Goal: Task Accomplishment & Management: Complete application form

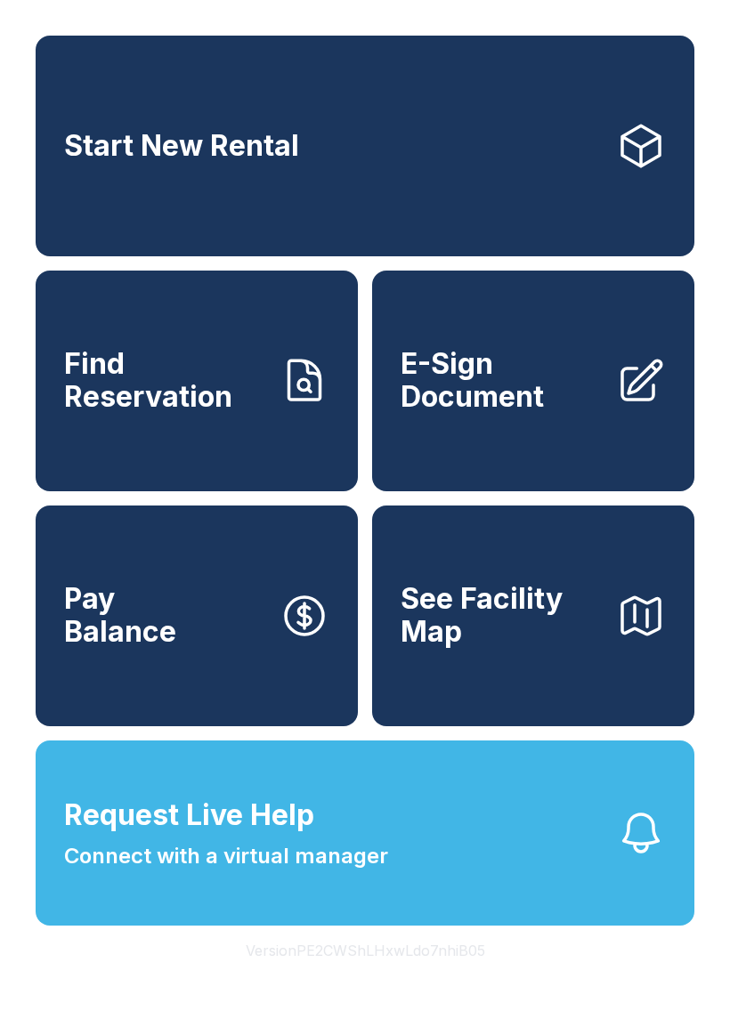
click at [110, 412] on span "Find Reservation" at bounding box center [164, 380] width 201 height 65
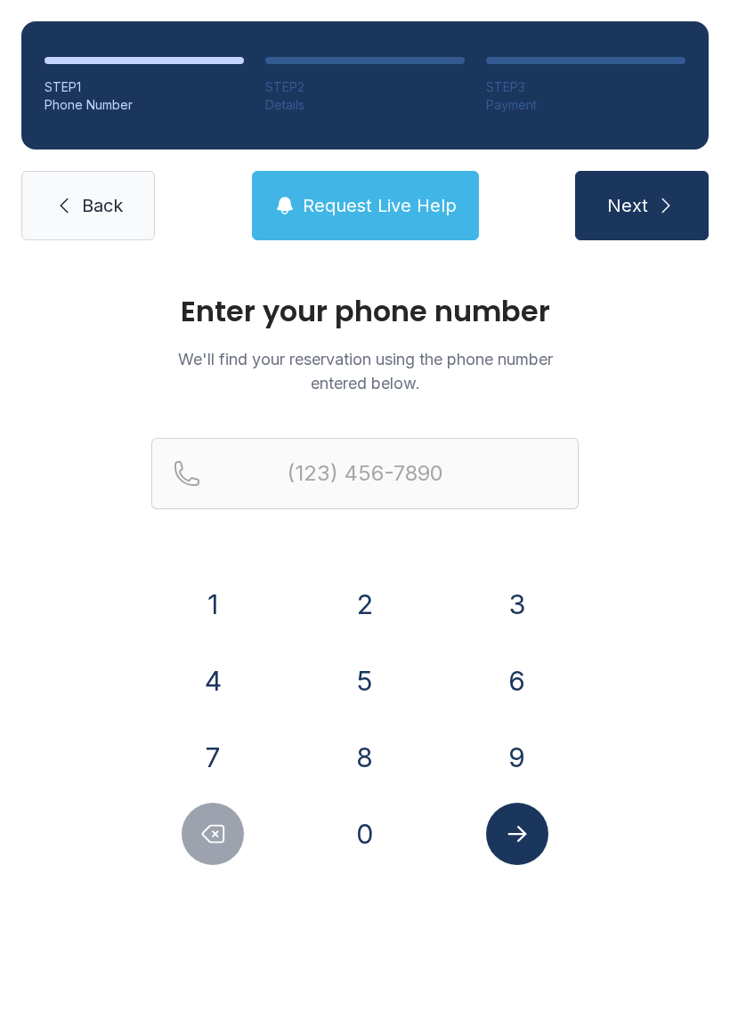
click at [517, 758] on button "9" at bounding box center [517, 757] width 62 height 62
click at [217, 602] on button "1" at bounding box center [213, 604] width 62 height 62
click at [361, 824] on button "0" at bounding box center [365, 834] width 62 height 62
click at [216, 762] on button "7" at bounding box center [213, 757] width 62 height 62
click at [361, 827] on button "0" at bounding box center [365, 834] width 62 height 62
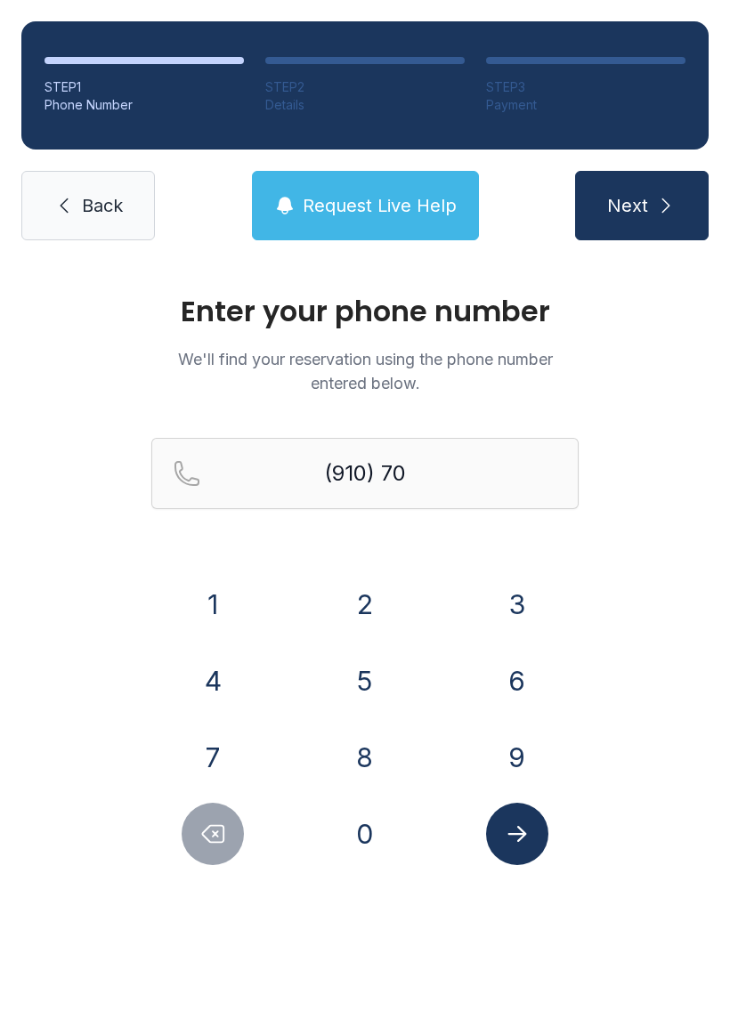
click at [351, 698] on button "5" at bounding box center [365, 681] width 62 height 62
click at [504, 679] on button "6" at bounding box center [517, 681] width 62 height 62
click at [515, 770] on button "9" at bounding box center [517, 757] width 62 height 62
click at [508, 695] on button "6" at bounding box center [517, 681] width 62 height 62
click at [525, 701] on button "6" at bounding box center [517, 681] width 62 height 62
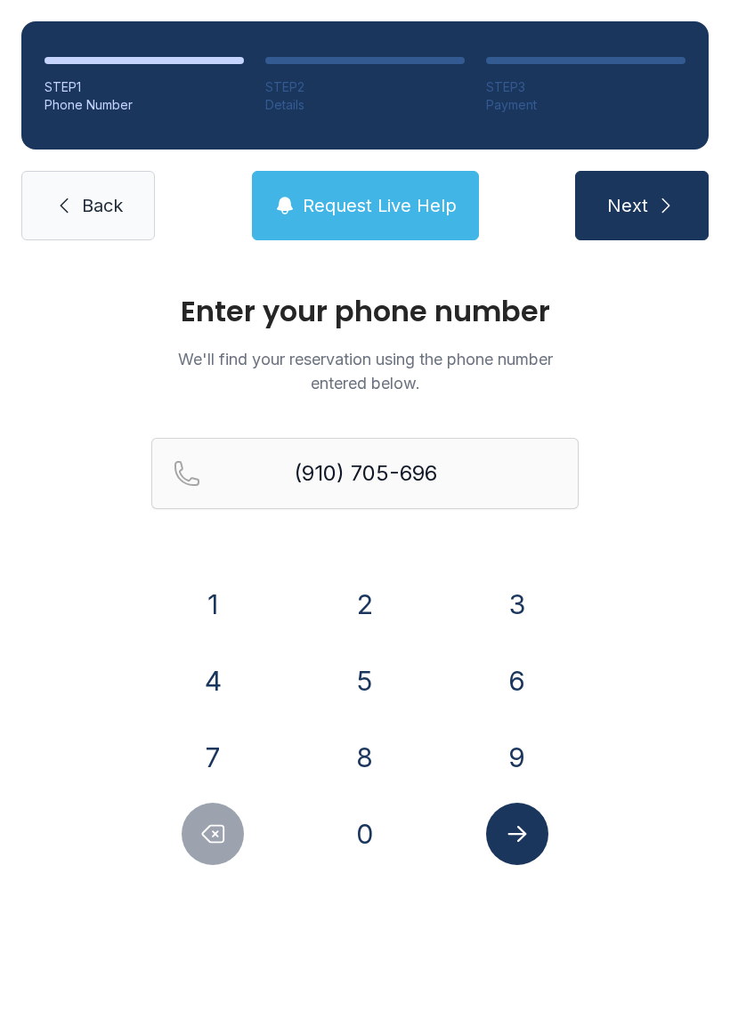
type input "[PHONE_NUMBER]"
click at [669, 196] on icon "submit" at bounding box center [665, 205] width 21 height 21
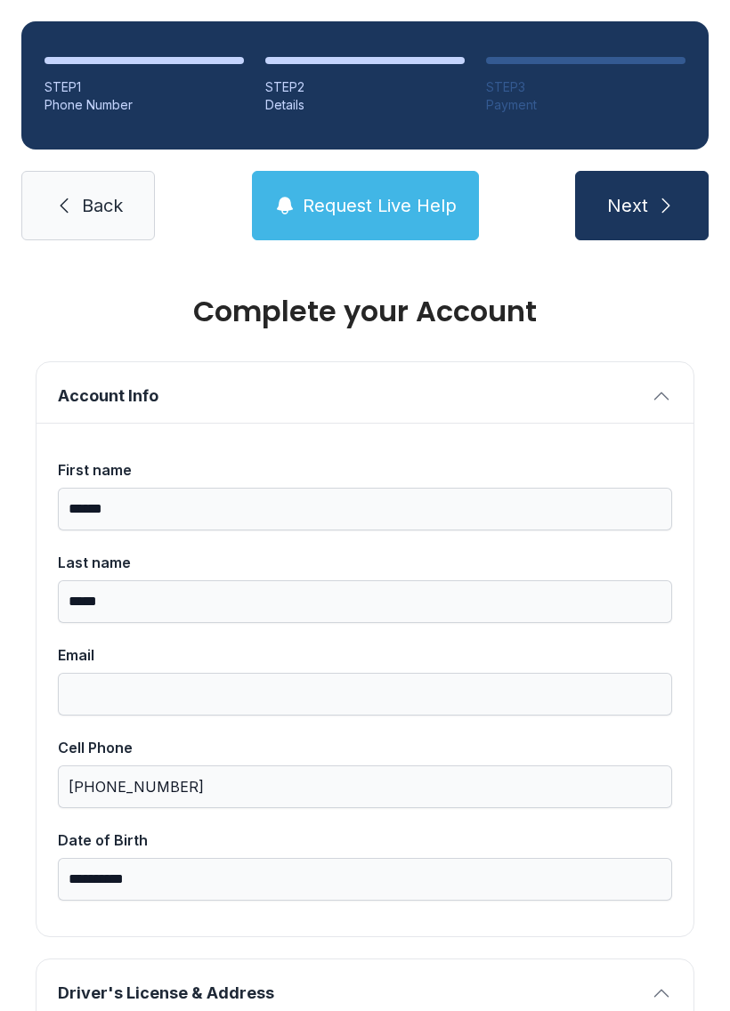
click at [269, 1000] on span "Driver's License & Address" at bounding box center [350, 992] width 585 height 25
click at [141, 993] on span "Driver's License & Address" at bounding box center [350, 992] width 585 height 25
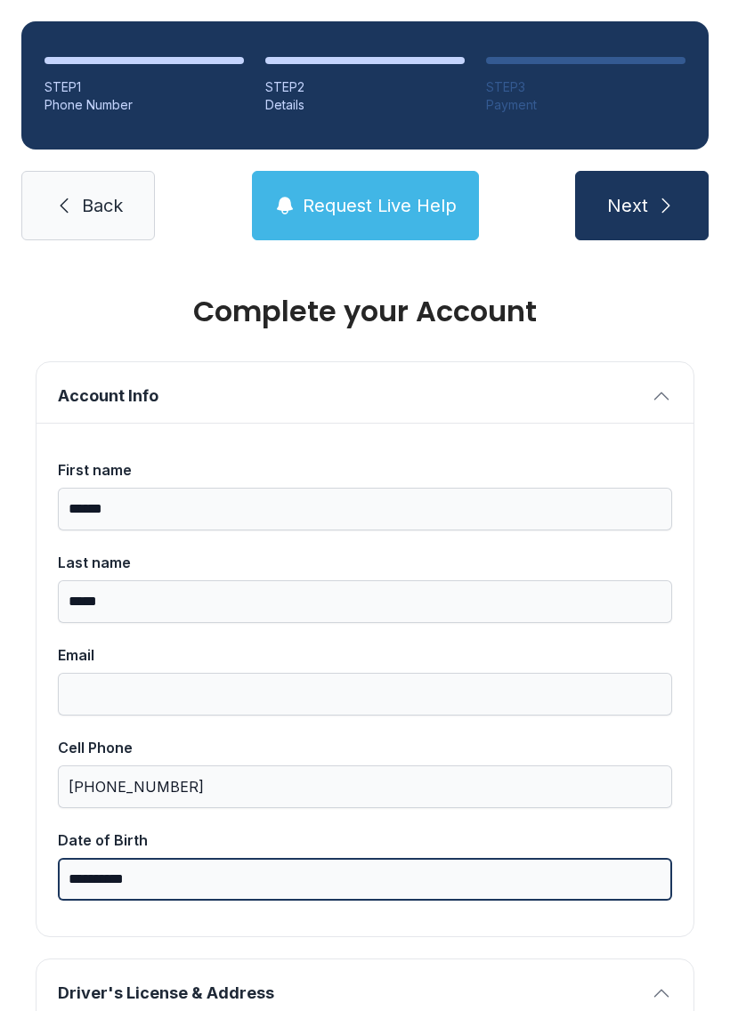
click at [125, 885] on input "**********" at bounding box center [365, 879] width 614 height 43
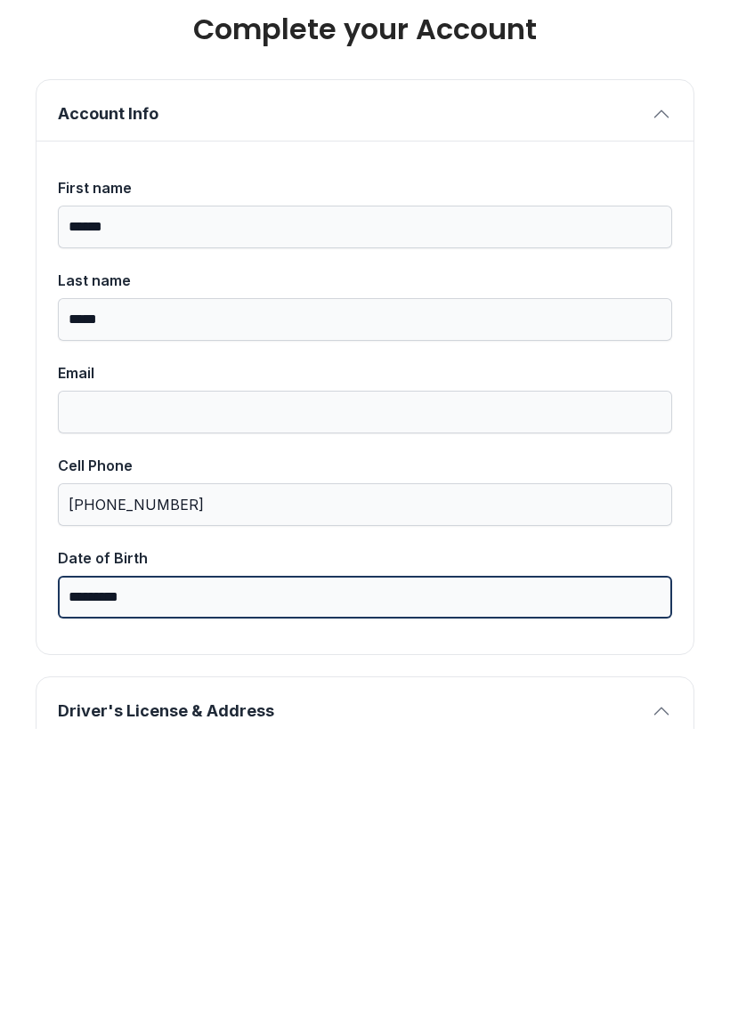
type input "*********"
click at [641, 171] on button "Next" at bounding box center [641, 205] width 133 height 69
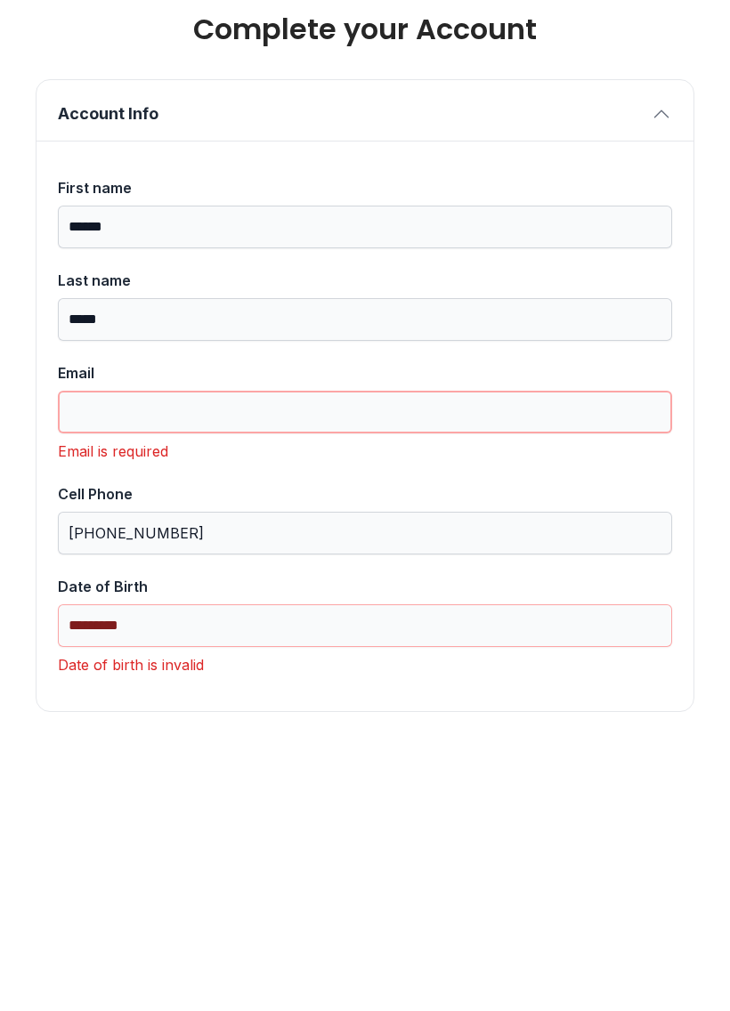
click at [158, 673] on input "Email" at bounding box center [365, 694] width 614 height 43
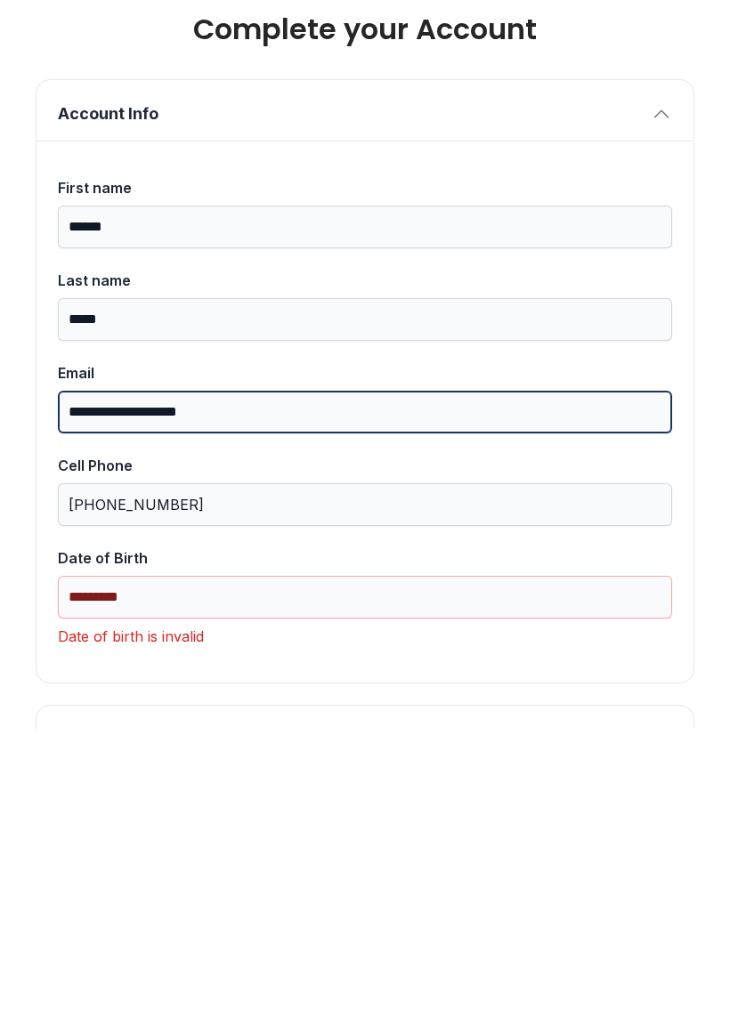
type input "**********"
click at [641, 171] on button "Next" at bounding box center [641, 205] width 133 height 69
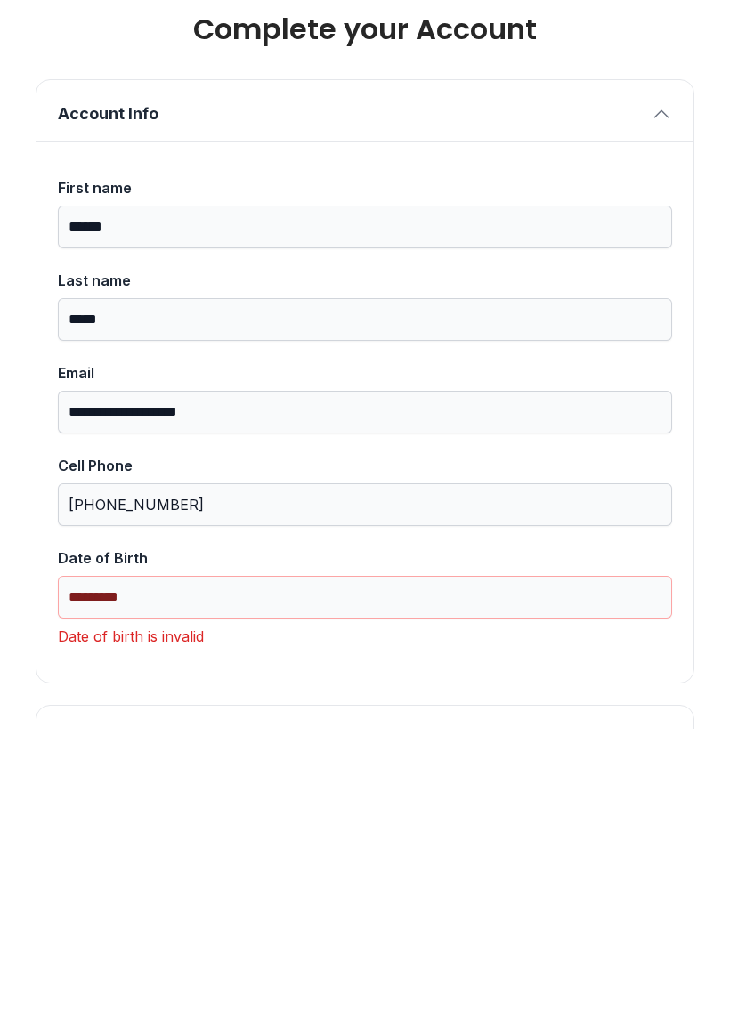
type input "*"
click at [162, 858] on input "*********" at bounding box center [365, 879] width 614 height 43
click at [194, 908] on div "Date of birth is invalid" at bounding box center [365, 918] width 614 height 21
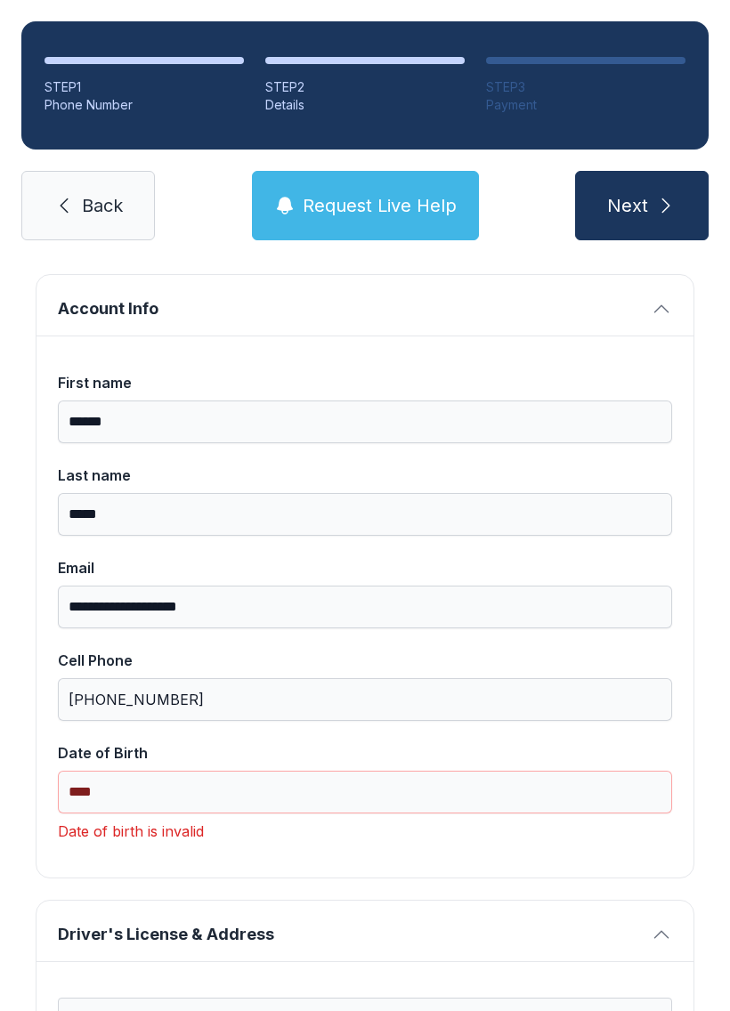
scroll to position [85, 0]
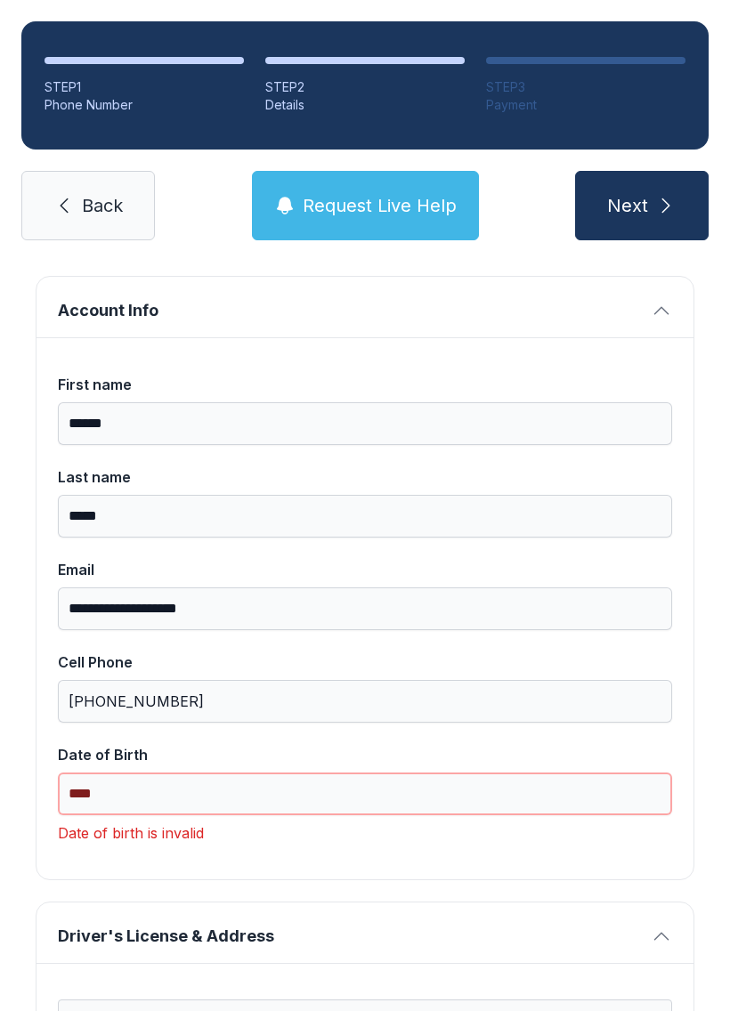
click at [99, 772] on input "****" at bounding box center [365, 793] width 614 height 43
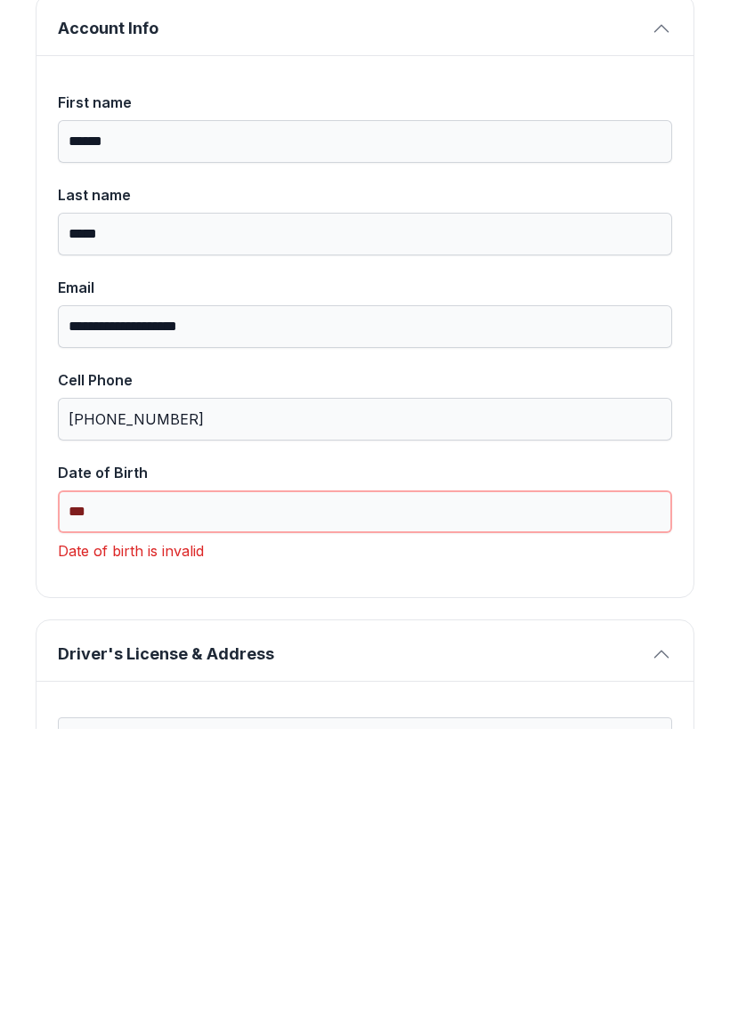
type input "*"
type input "********"
click at [199, 924] on span "Driver's License & Address" at bounding box center [350, 936] width 585 height 25
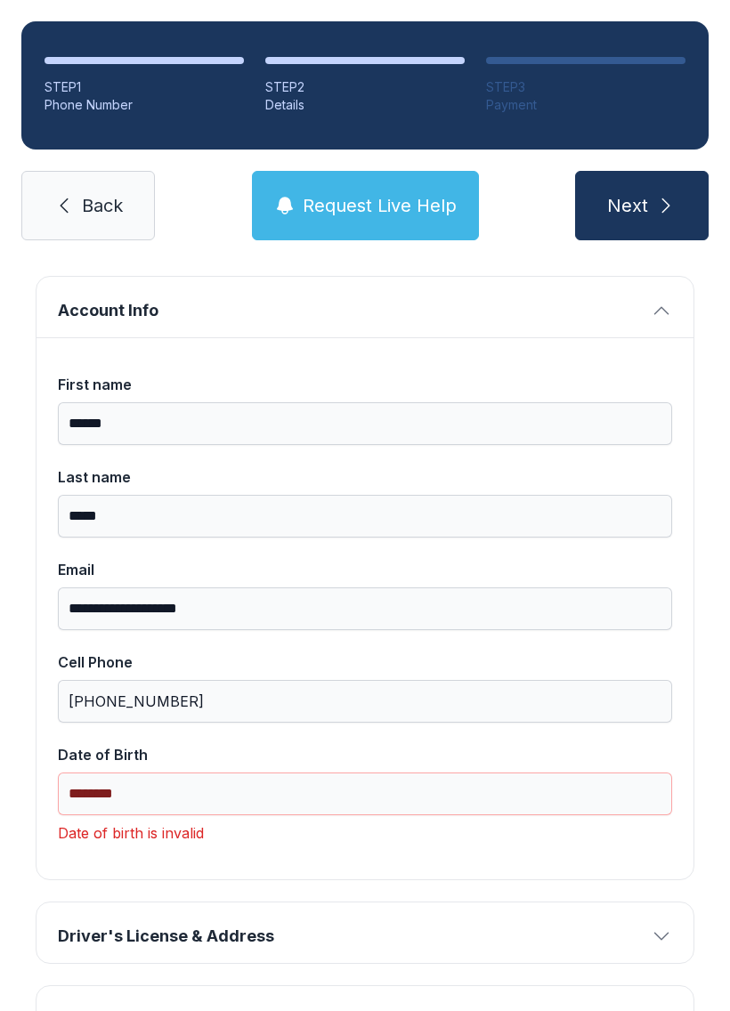
click at [207, 924] on span "Driver's License & Address" at bounding box center [350, 936] width 585 height 25
click at [226, 924] on span "Driver's License & Address" at bounding box center [350, 936] width 585 height 25
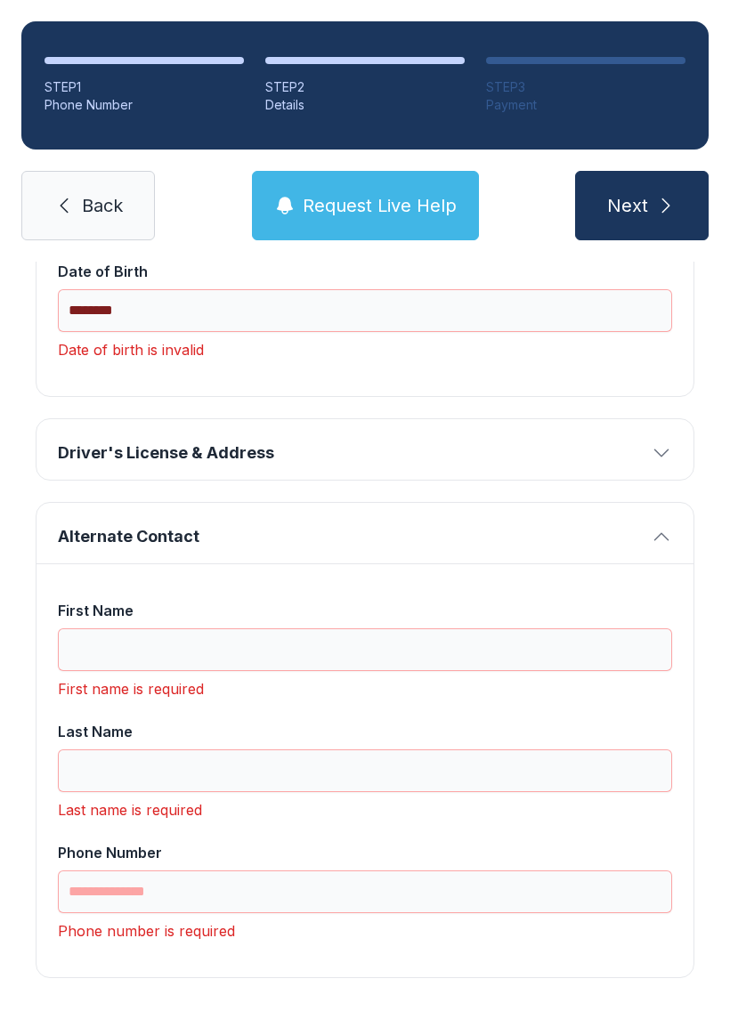
scroll to position [568, 0]
click at [209, 629] on input "First Name" at bounding box center [365, 650] width 614 height 43
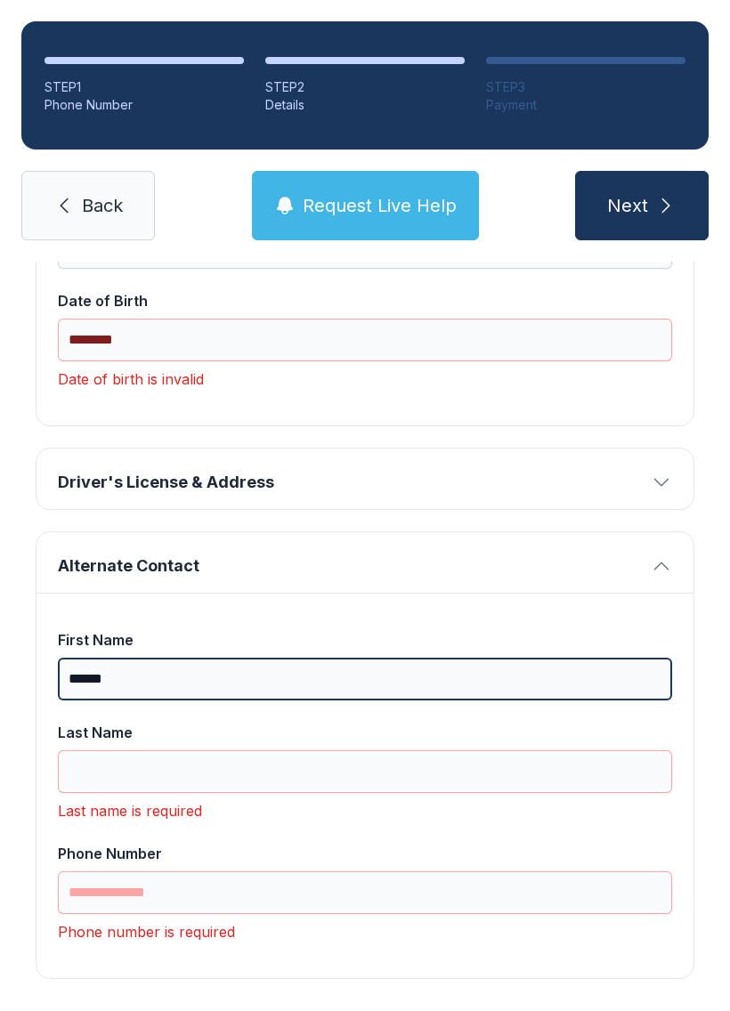
type input "******"
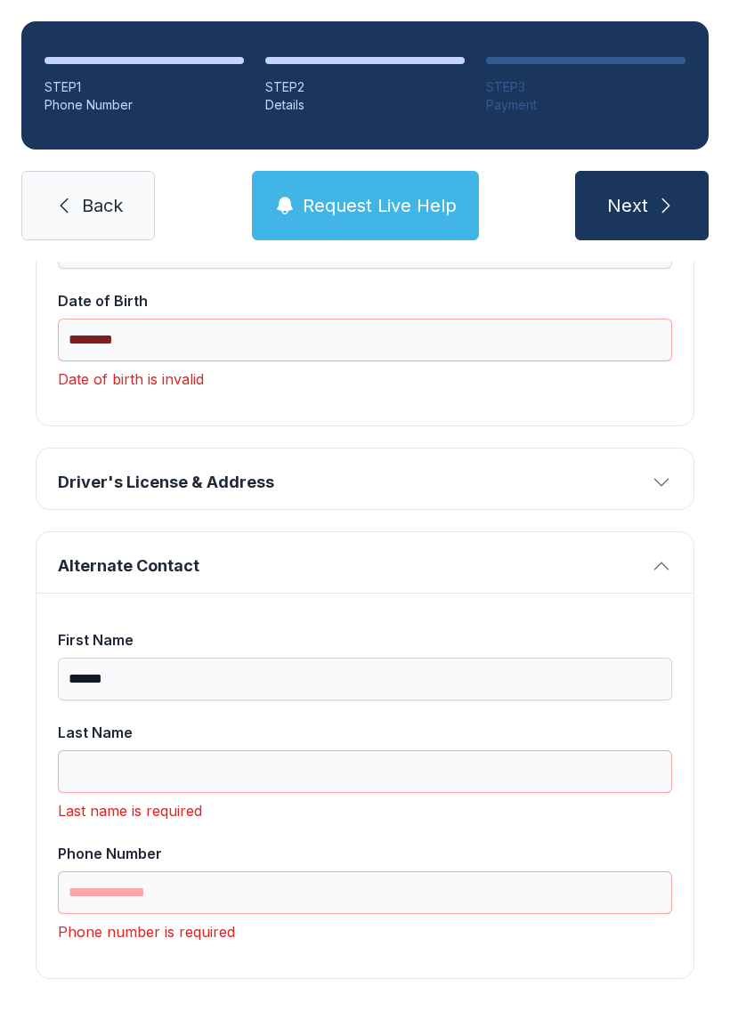
click at [111, 722] on div "Last Name" at bounding box center [365, 732] width 614 height 21
click at [111, 750] on input "Last Name" at bounding box center [365, 771] width 614 height 43
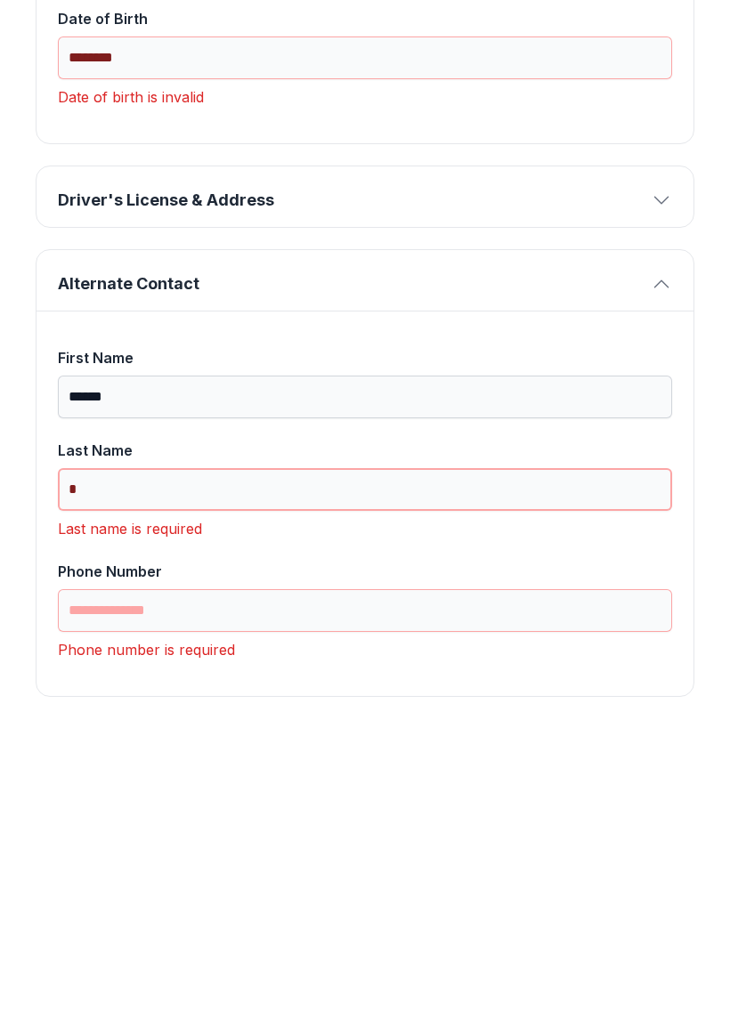
scroll to position [511, 0]
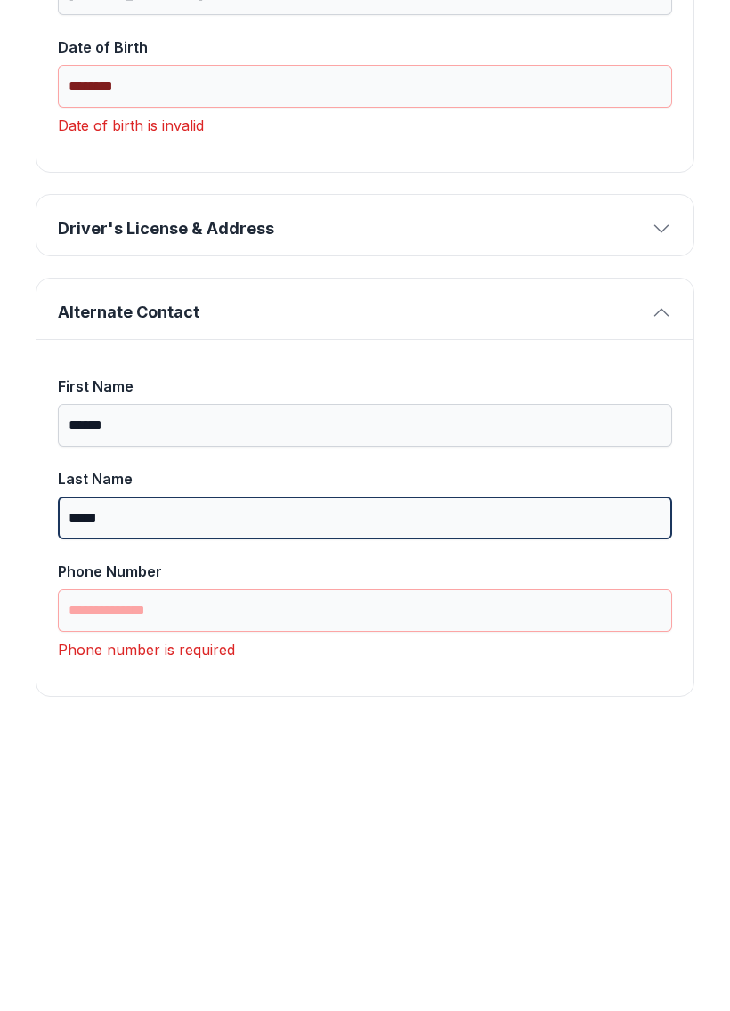
type input "*****"
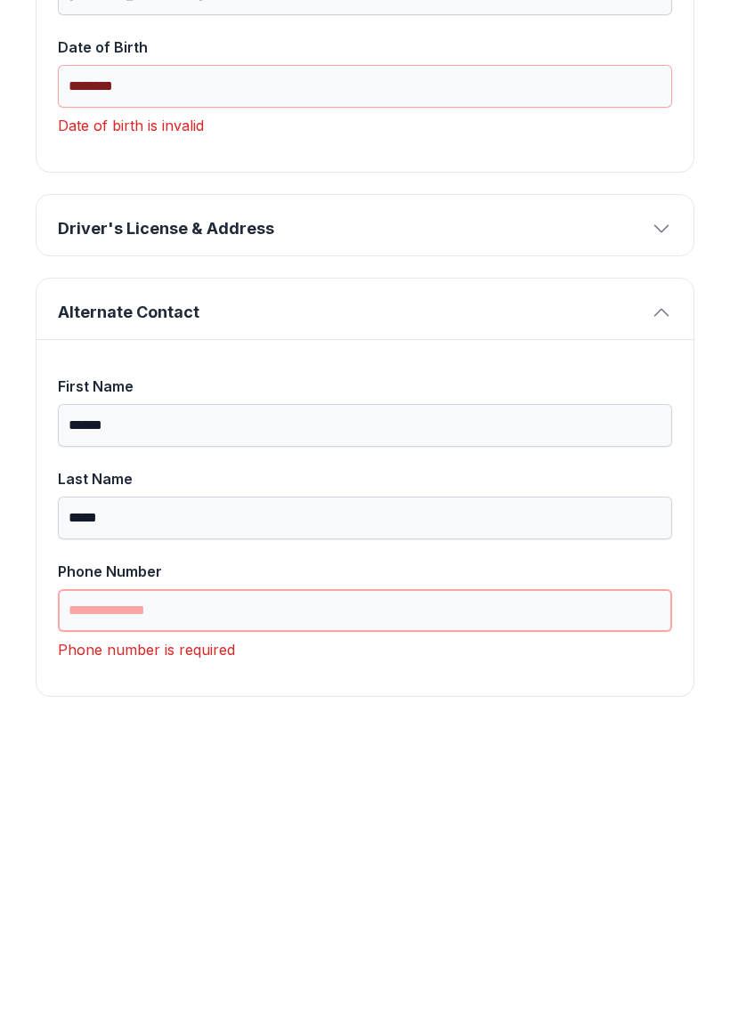
click at [270, 871] on input "Phone Number" at bounding box center [365, 892] width 614 height 43
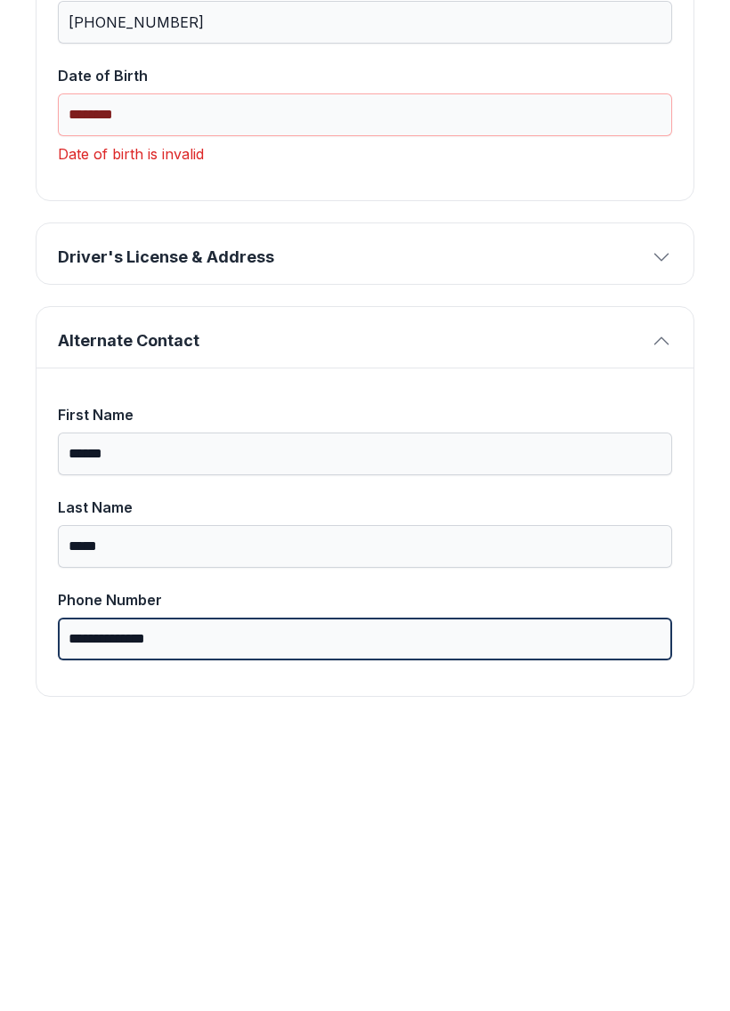
type input "**********"
click at [641, 171] on button "Next" at bounding box center [641, 205] width 133 height 69
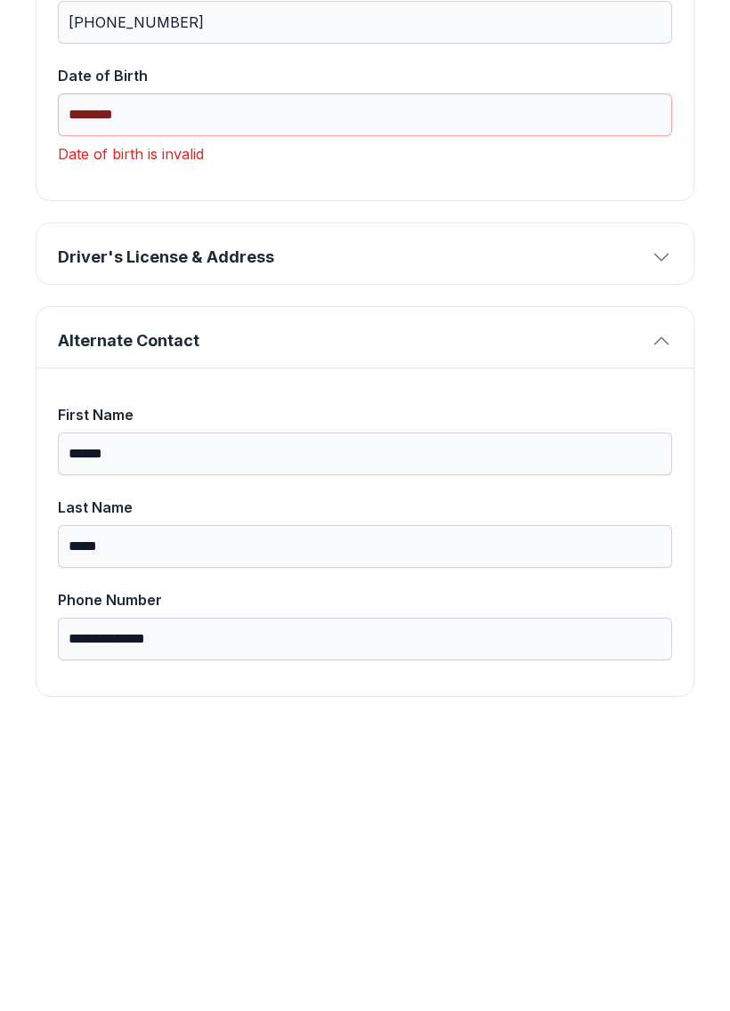
click at [156, 505] on button "Driver's License & Address" at bounding box center [364, 535] width 657 height 61
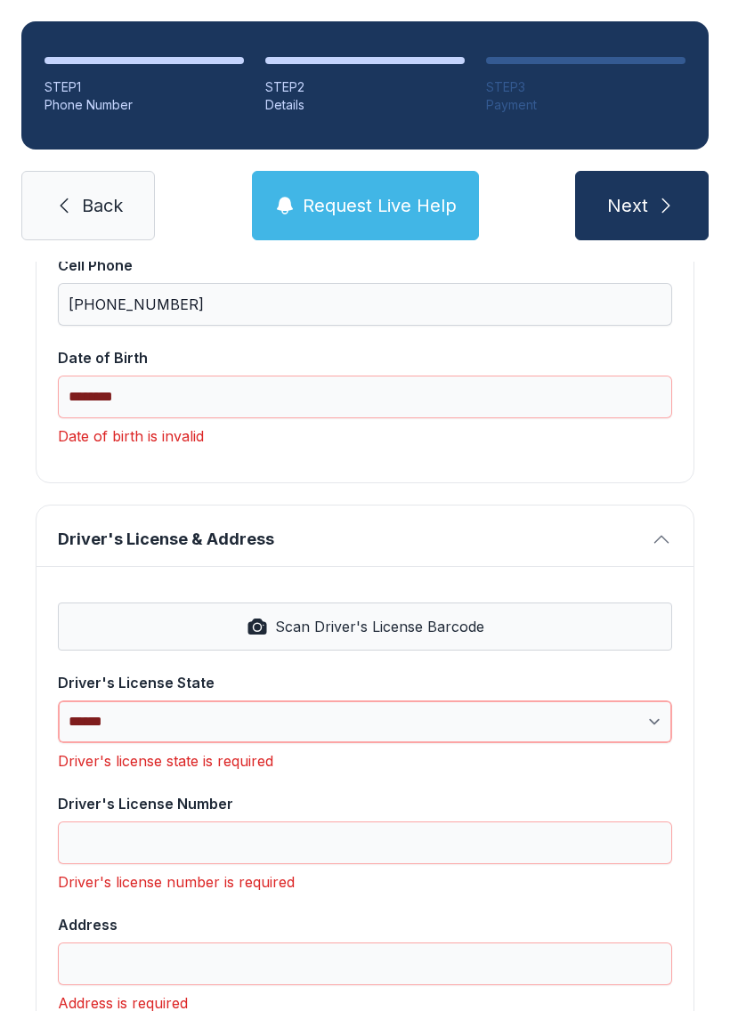
click at [150, 700] on select "**********" at bounding box center [365, 721] width 614 height 43
select select "**"
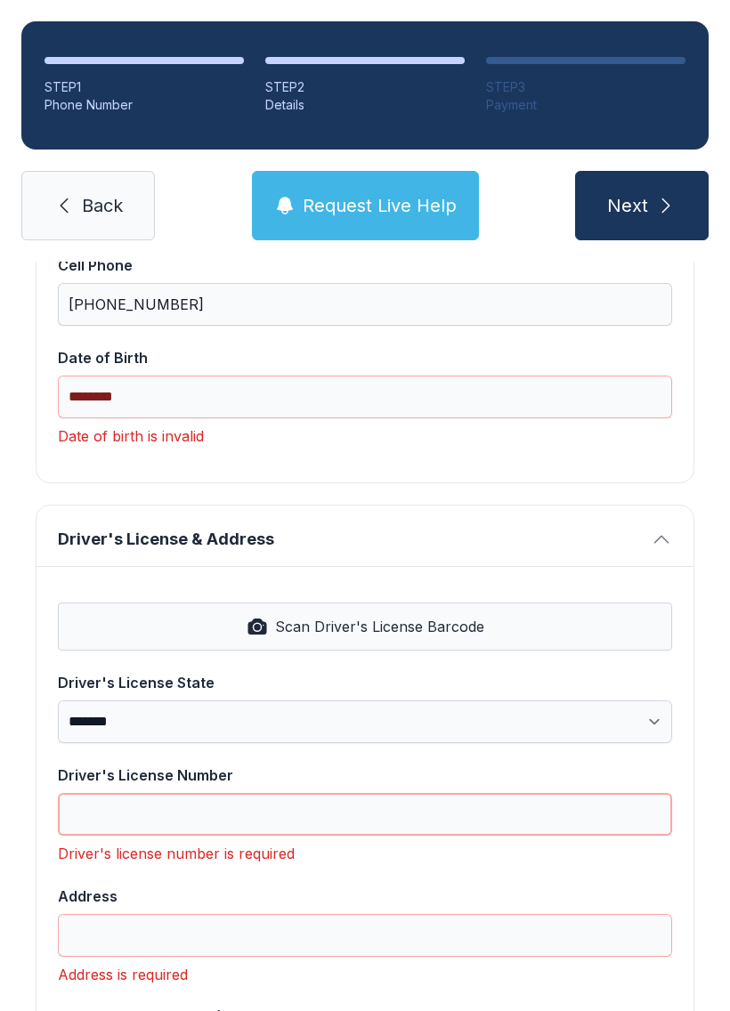
click at [164, 793] on input "Driver's License Number" at bounding box center [365, 814] width 614 height 43
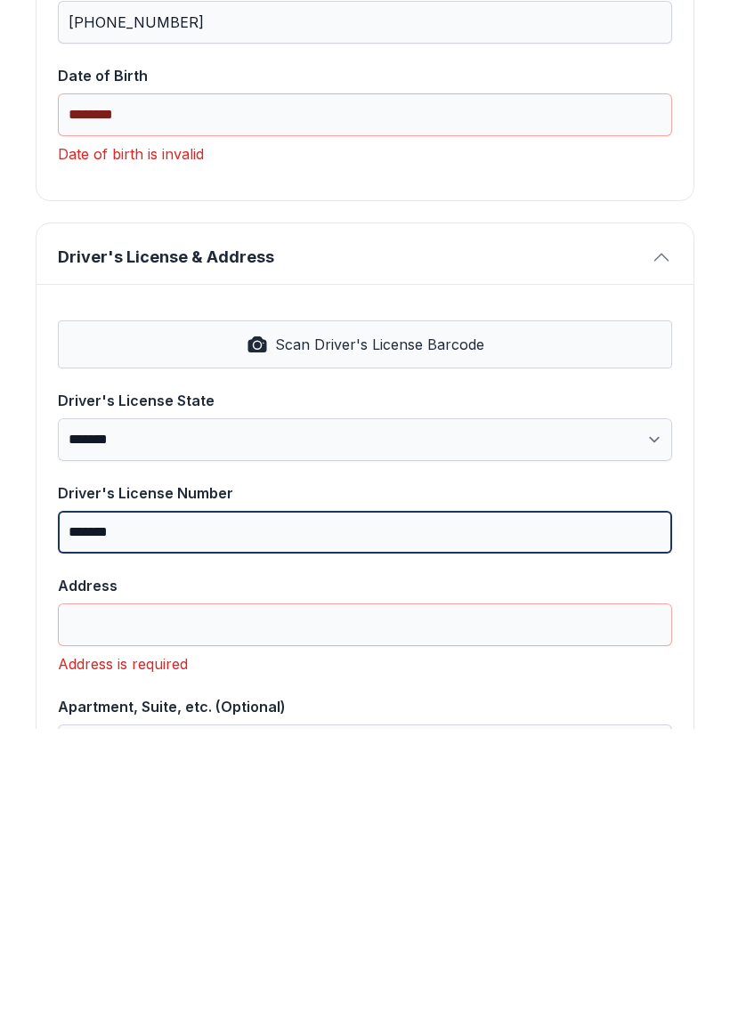
type input "*******"
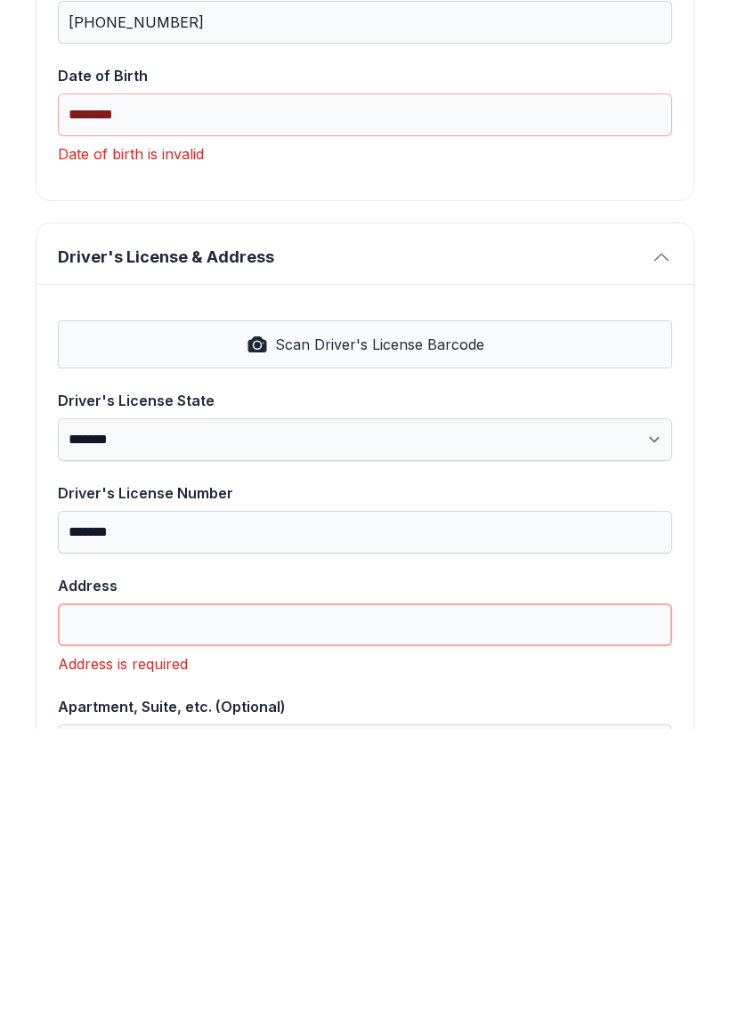
click at [140, 885] on input "Address" at bounding box center [365, 906] width 614 height 43
click at [109, 885] on input "Address" at bounding box center [365, 906] width 614 height 43
click at [144, 885] on input "Address" at bounding box center [365, 906] width 614 height 43
click at [125, 885] on input "Address" at bounding box center [365, 906] width 614 height 43
click at [131, 935] on div "Address is required" at bounding box center [365, 945] width 614 height 21
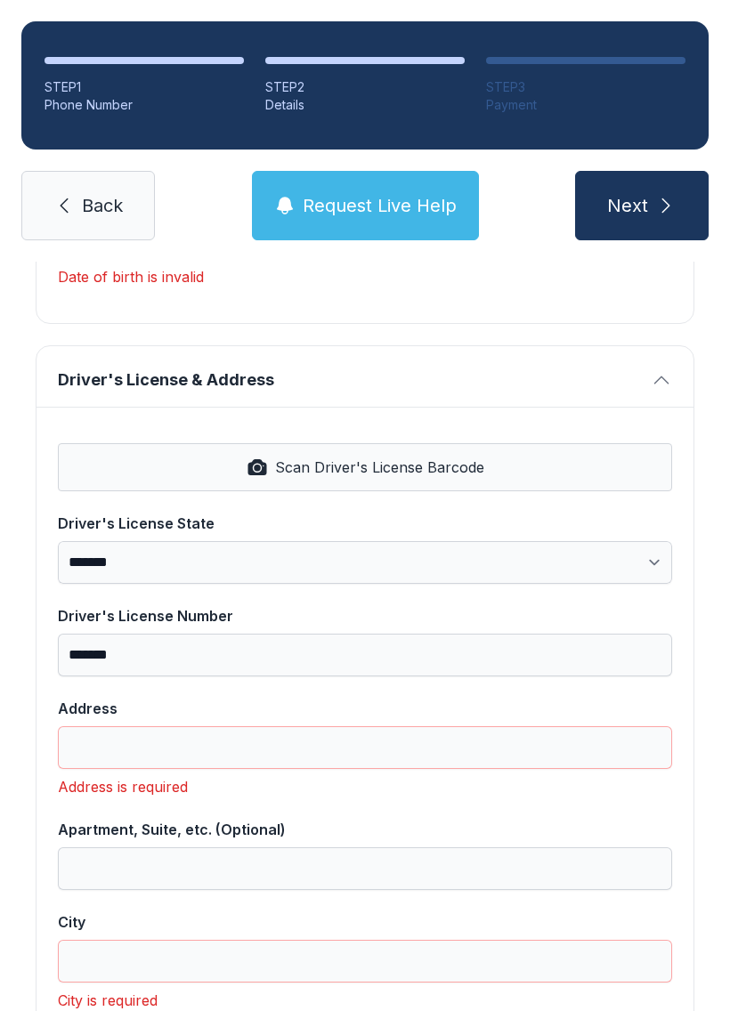
scroll to position [643, 0]
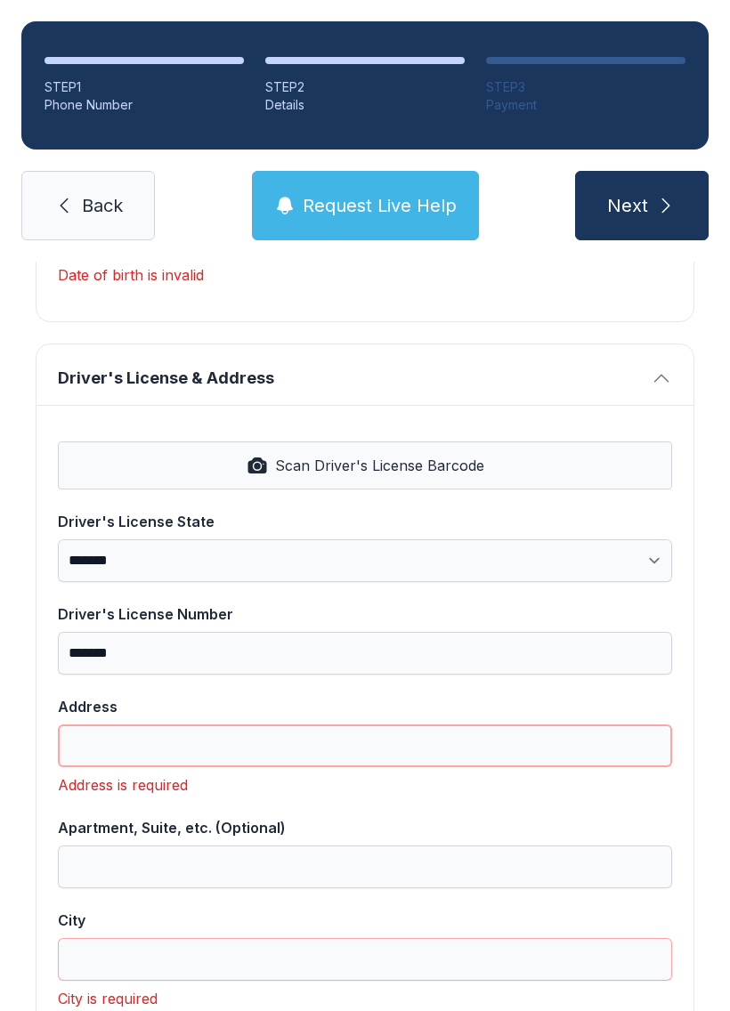
click at [115, 724] on input "Address" at bounding box center [365, 745] width 614 height 43
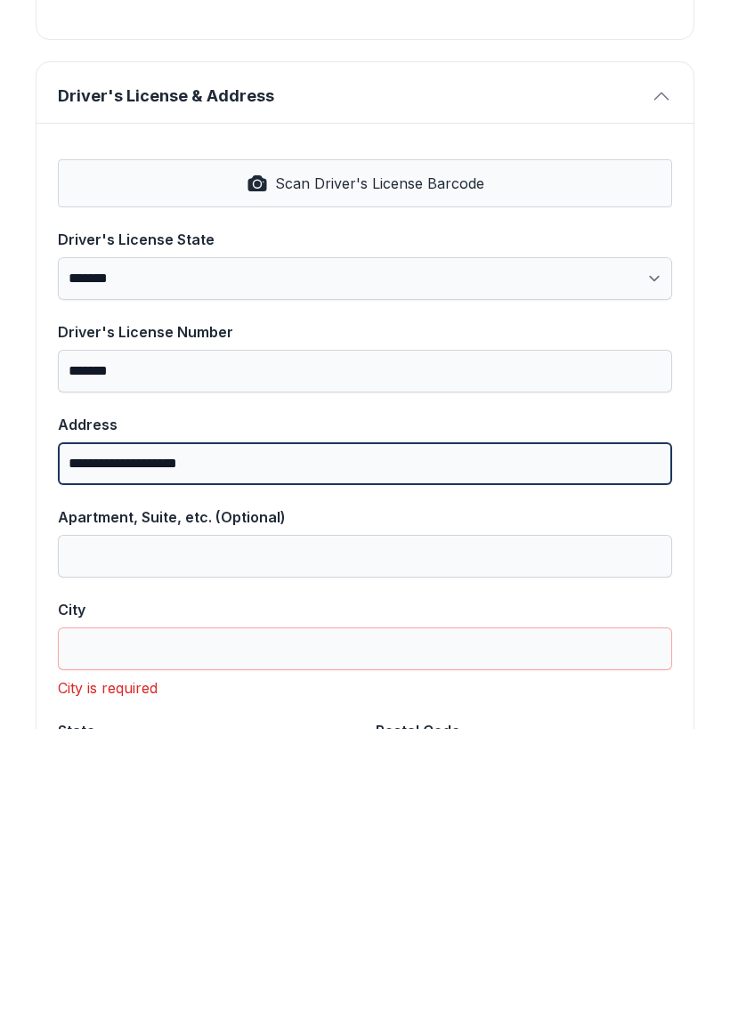
type input "**********"
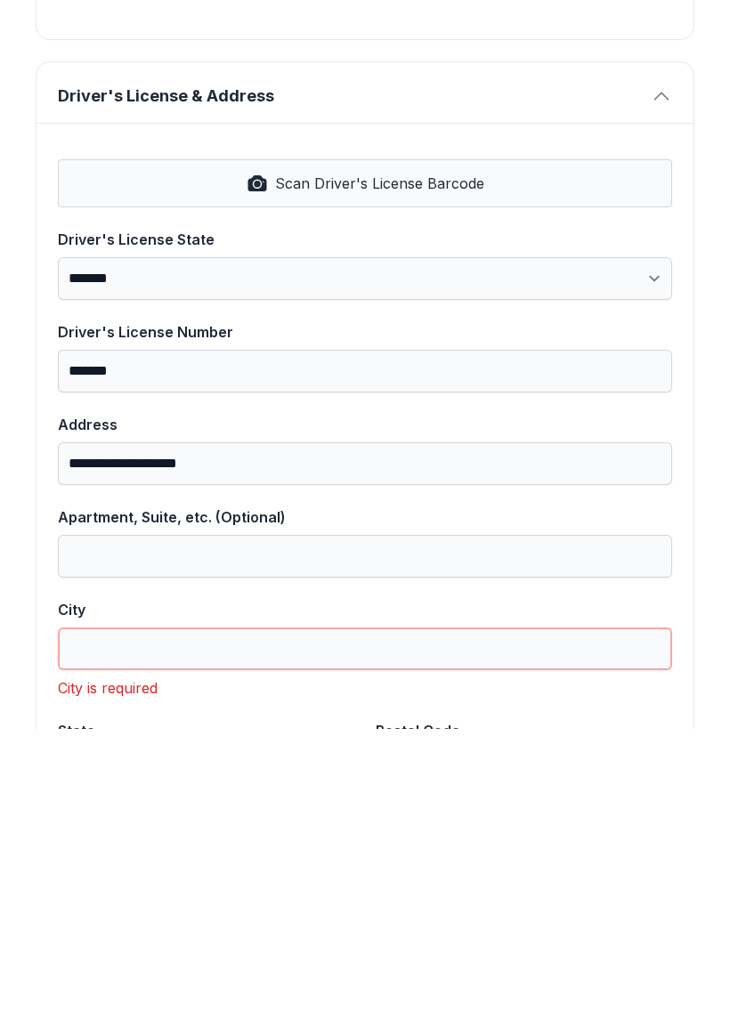
click at [184, 909] on input "City" at bounding box center [365, 930] width 614 height 43
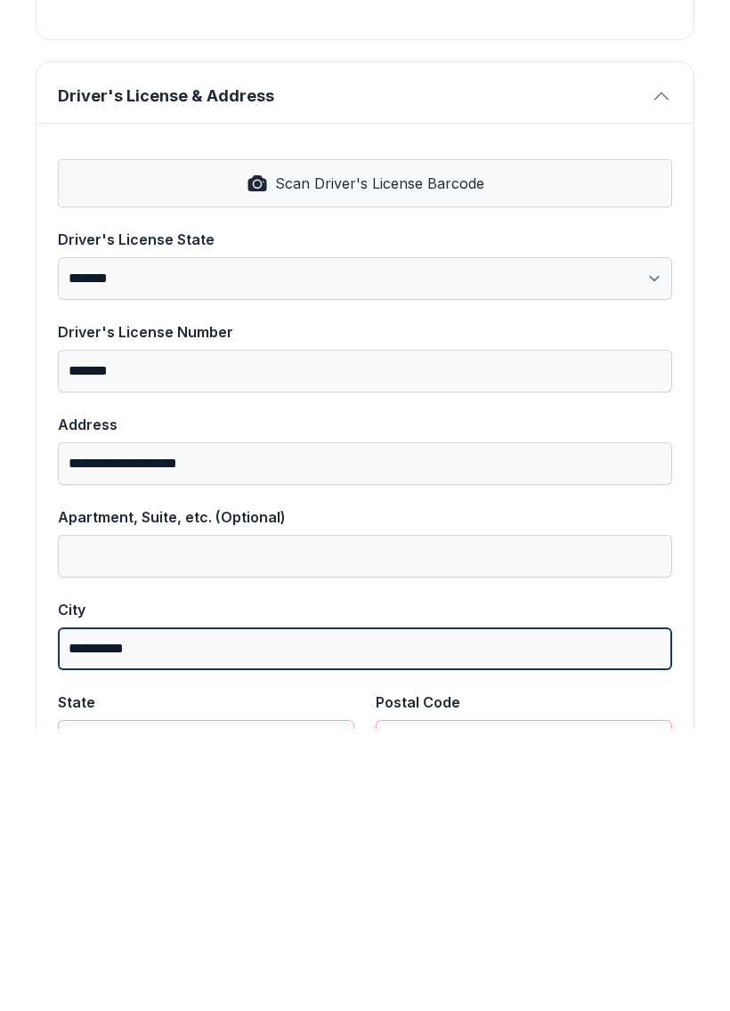
type input "**********"
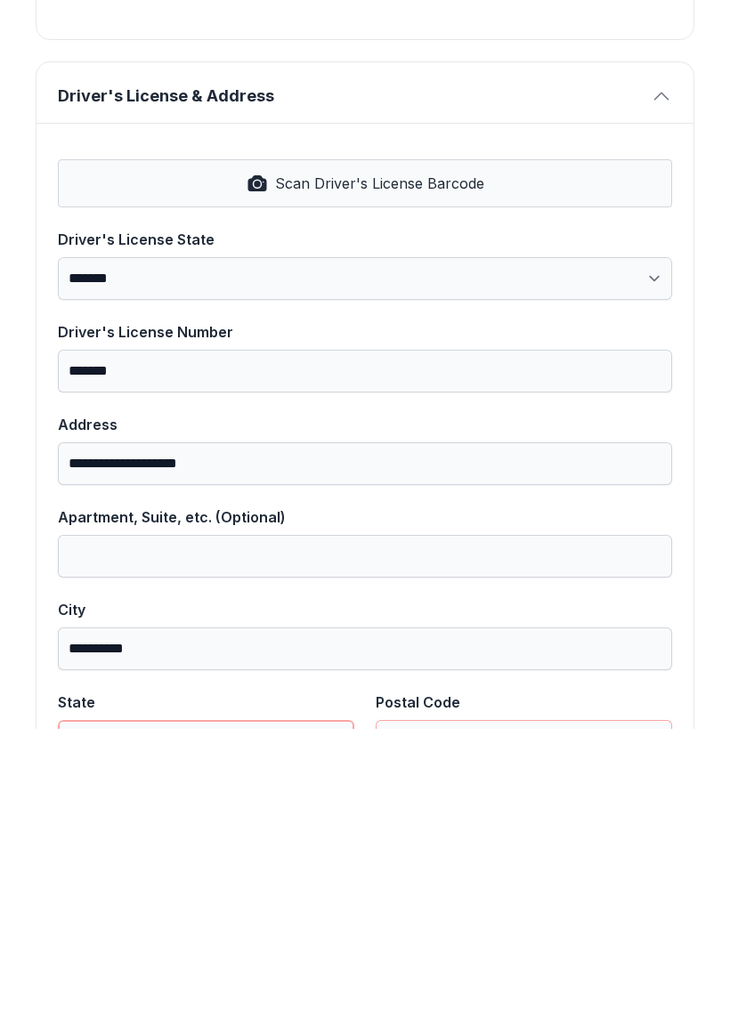
click at [168, 1002] on select "**********" at bounding box center [206, 1023] width 296 height 43
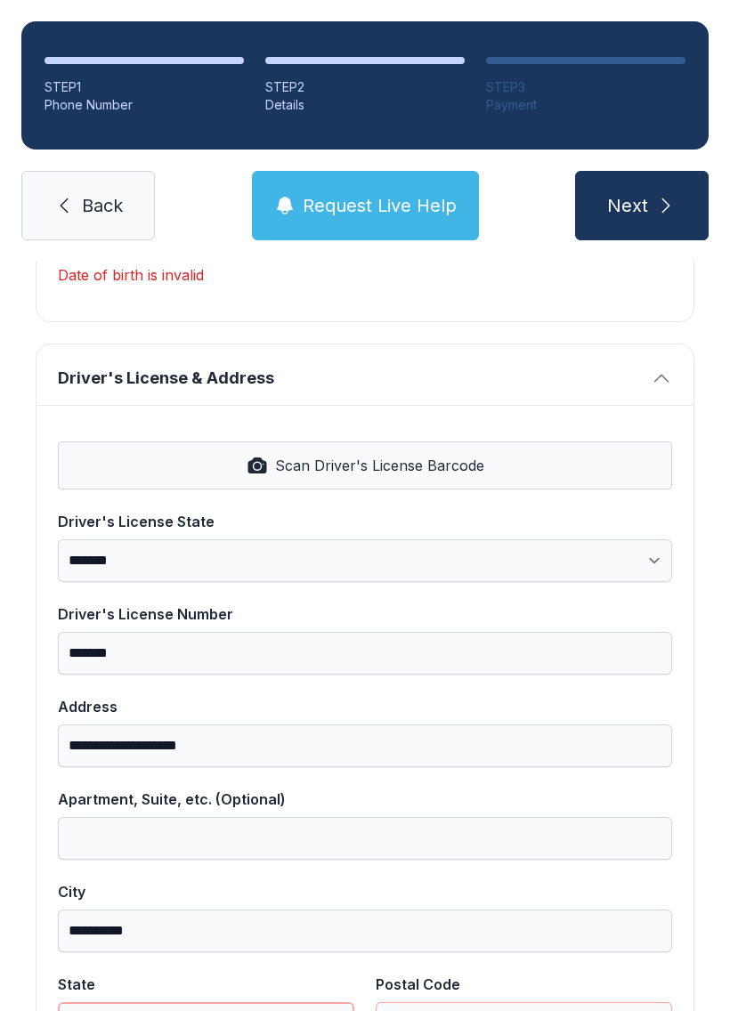
select select "**"
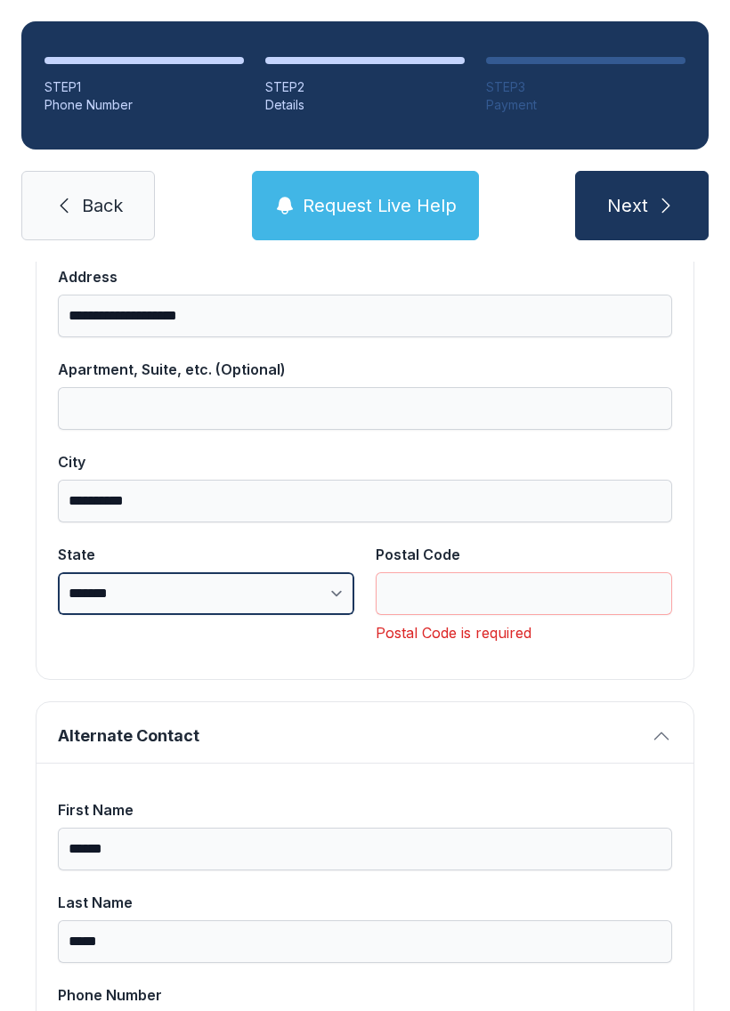
scroll to position [1077, 0]
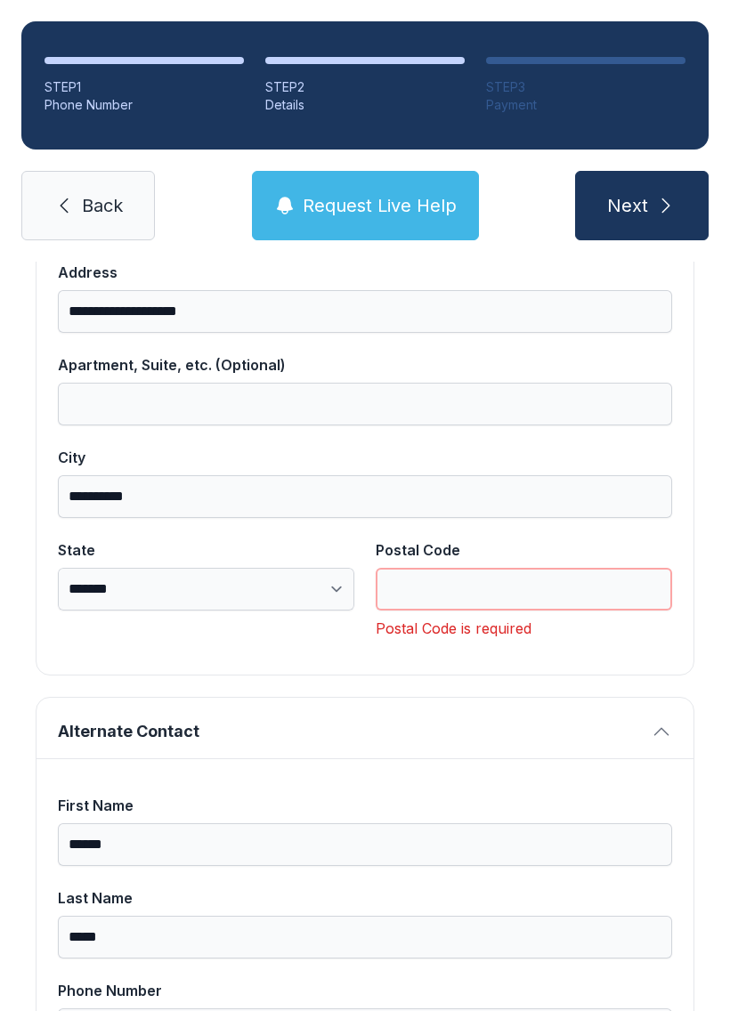
click at [450, 568] on input "Postal Code" at bounding box center [523, 589] width 296 height 43
click at [433, 568] on input "Postal Code" at bounding box center [523, 589] width 296 height 43
click at [459, 617] on div "Postal Code is required" at bounding box center [523, 627] width 296 height 21
click at [464, 568] on input "Postal Code" at bounding box center [523, 589] width 296 height 43
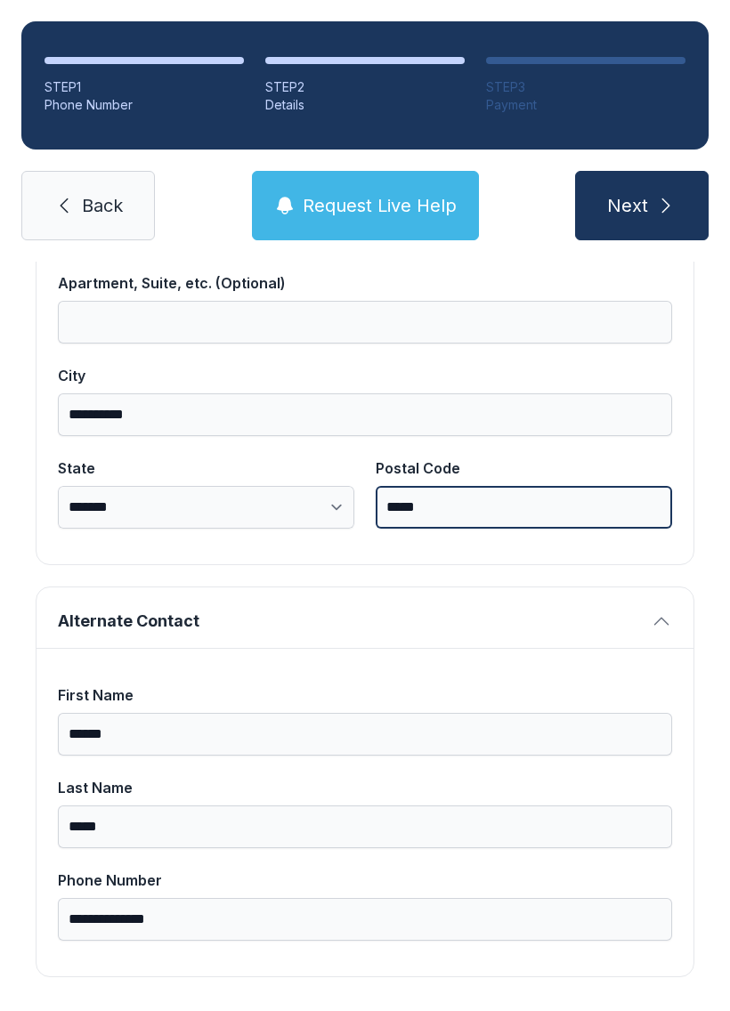
scroll to position [1158, 0]
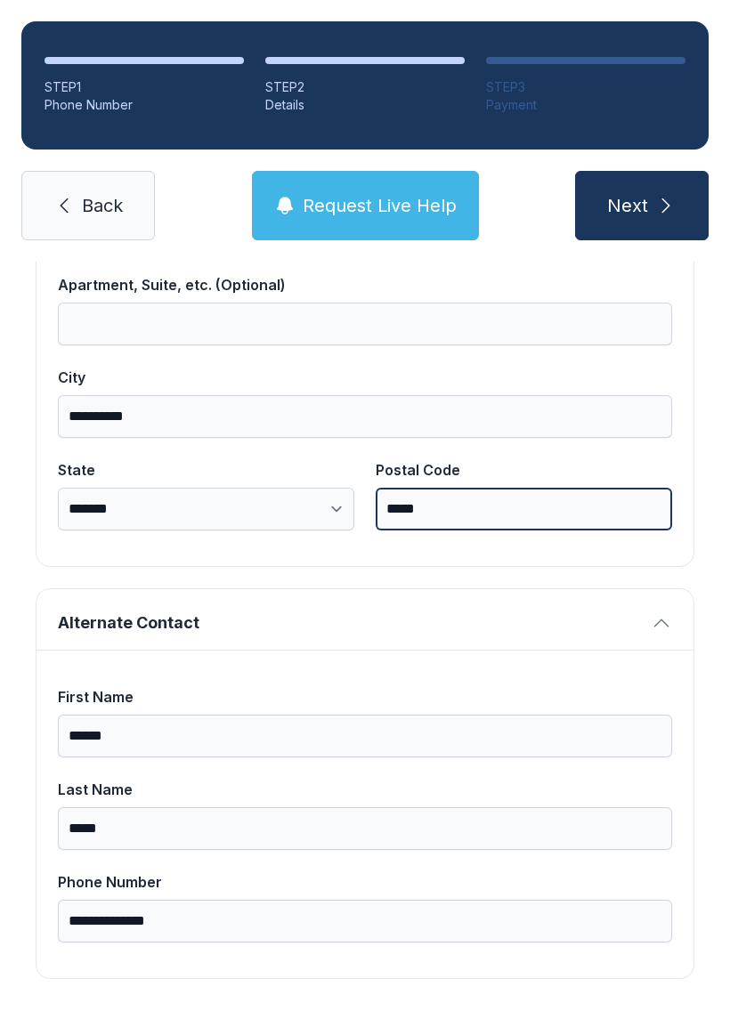
type input "*****"
click at [641, 171] on button "Next" at bounding box center [641, 205] width 133 height 69
click at [650, 171] on button "Next" at bounding box center [641, 205] width 133 height 69
type input "********"
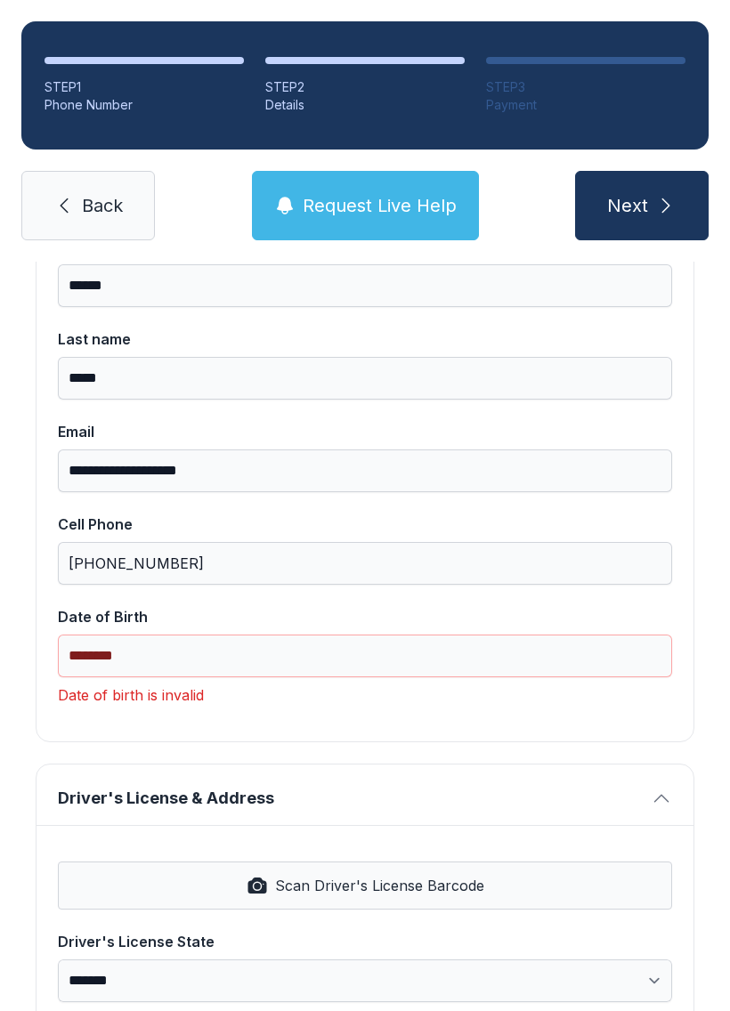
click at [649, 172] on button "Next" at bounding box center [641, 205] width 133 height 69
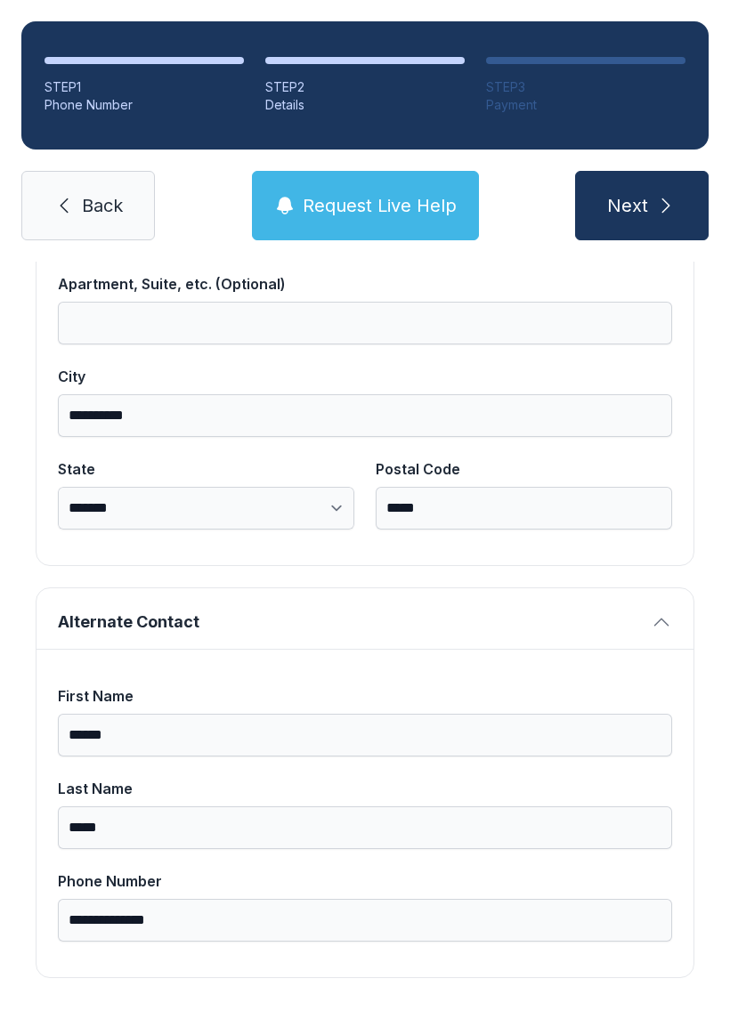
scroll to position [1158, 0]
click at [641, 171] on button "Next" at bounding box center [641, 205] width 133 height 69
click at [635, 193] on span "Next" at bounding box center [627, 205] width 41 height 25
click at [656, 195] on icon "submit" at bounding box center [665, 205] width 21 height 21
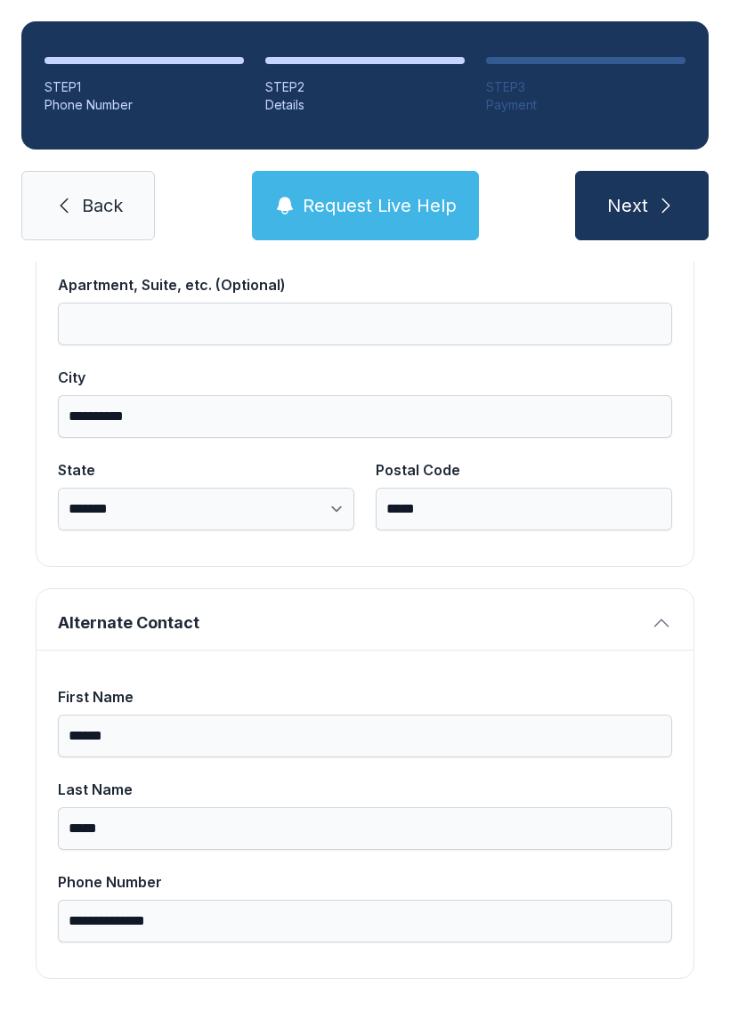
click at [643, 193] on span "Next" at bounding box center [627, 205] width 41 height 25
click at [651, 172] on button "Next" at bounding box center [641, 205] width 133 height 69
click at [641, 171] on button "Next" at bounding box center [641, 205] width 133 height 69
click at [652, 171] on button "Next" at bounding box center [641, 205] width 133 height 69
click at [644, 193] on span "Next" at bounding box center [627, 205] width 41 height 25
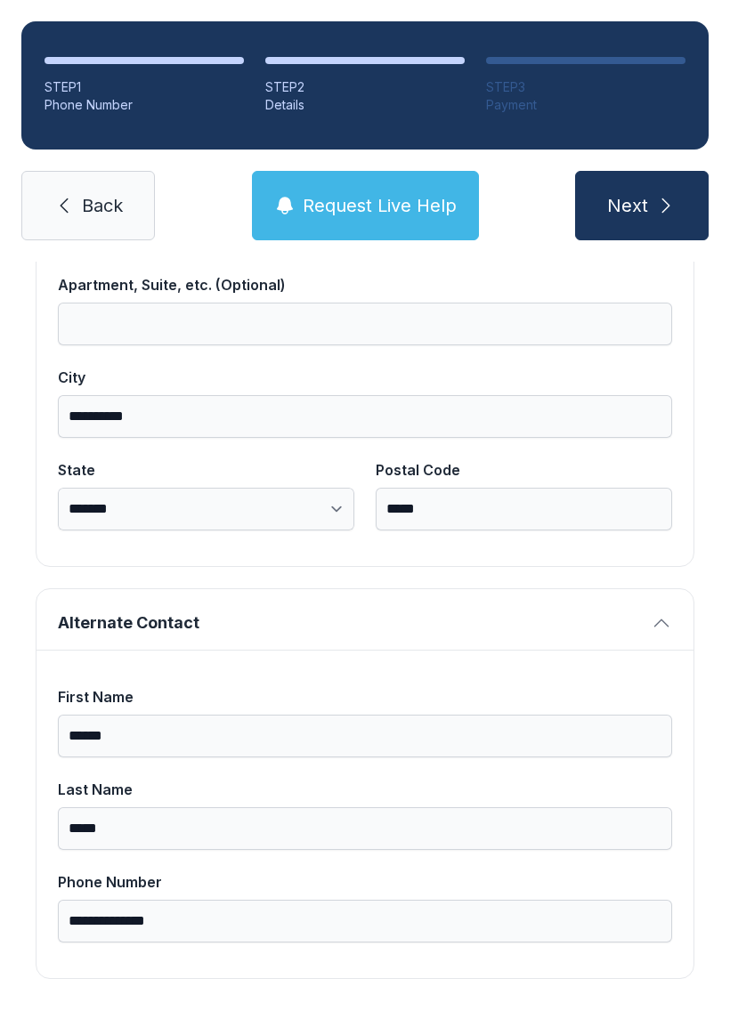
click at [668, 195] on icon "submit" at bounding box center [665, 205] width 21 height 21
click at [643, 193] on span "Next" at bounding box center [627, 205] width 41 height 25
click at [638, 193] on span "Next" at bounding box center [627, 205] width 41 height 25
click at [656, 195] on icon "submit" at bounding box center [665, 205] width 21 height 21
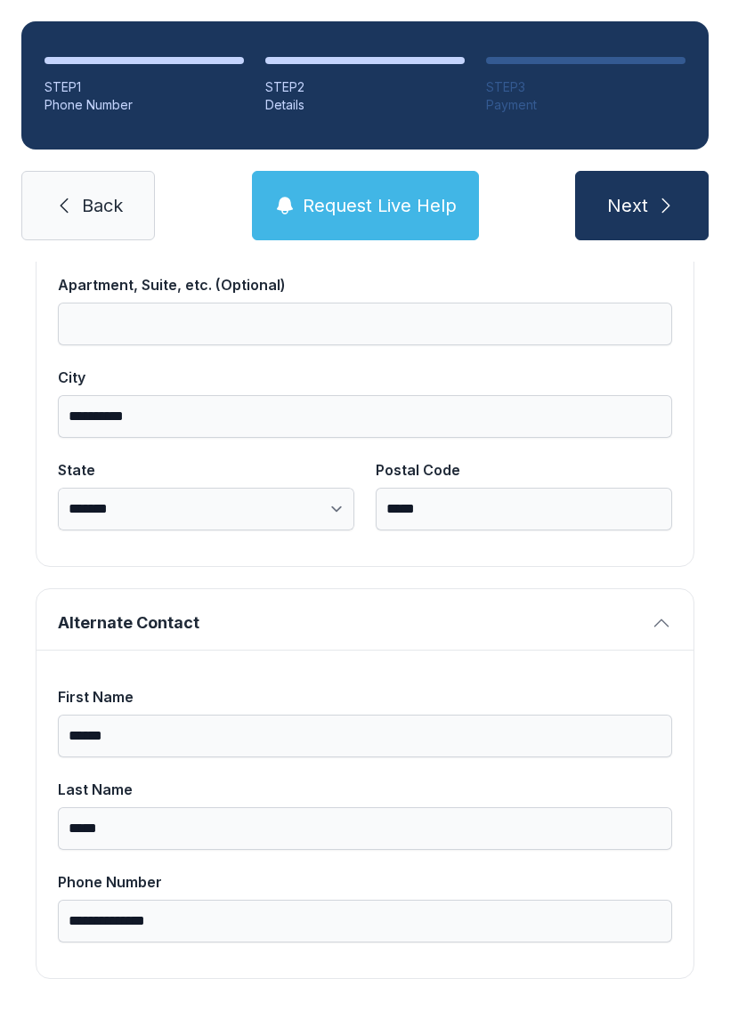
click at [661, 195] on icon "submit" at bounding box center [665, 205] width 21 height 21
click at [641, 171] on button "Next" at bounding box center [641, 205] width 133 height 69
click at [643, 193] on span "Next" at bounding box center [627, 205] width 41 height 25
click at [658, 195] on icon "submit" at bounding box center [665, 205] width 21 height 21
click at [641, 171] on button "Next" at bounding box center [641, 205] width 133 height 69
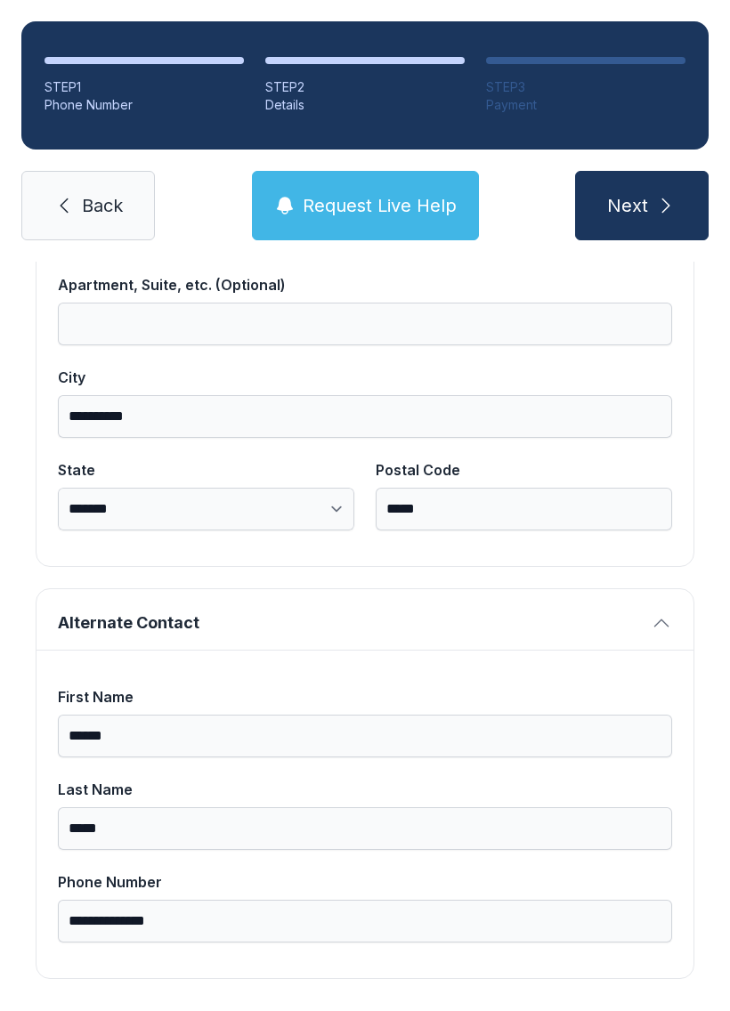
click at [651, 172] on button "Next" at bounding box center [641, 205] width 133 height 69
click at [690, 171] on button "Next" at bounding box center [641, 205] width 133 height 69
click at [93, 193] on span "Back" at bounding box center [102, 205] width 41 height 25
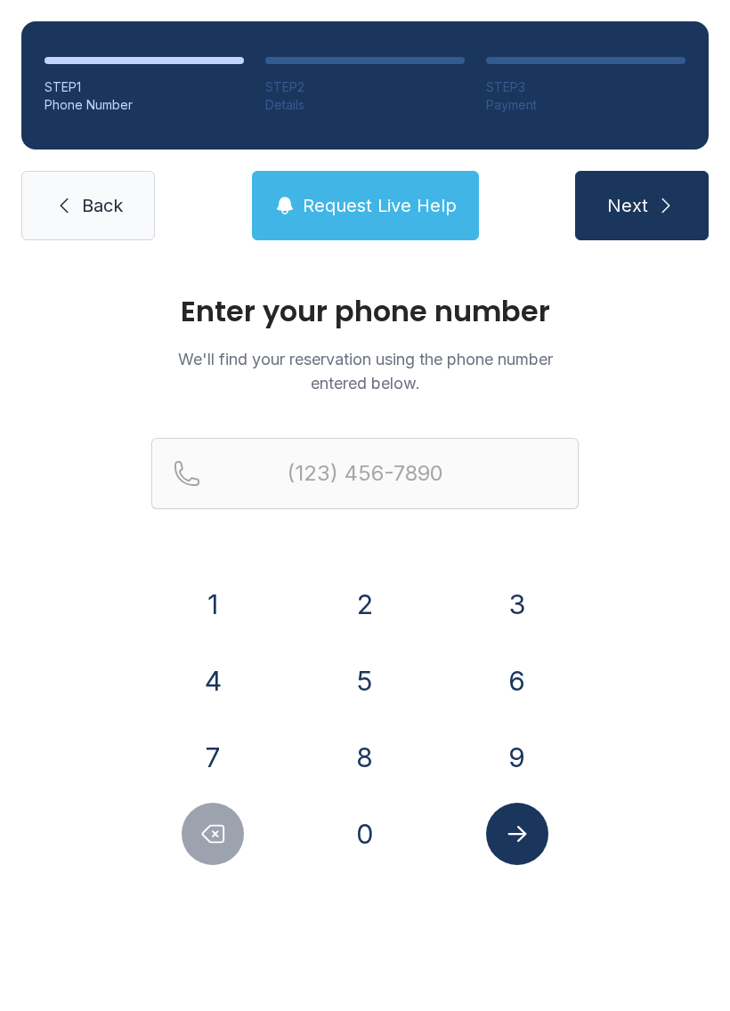
click at [512, 762] on button "9" at bounding box center [517, 757] width 62 height 62
click at [208, 606] on button "1" at bounding box center [213, 604] width 62 height 62
click at [379, 844] on button "0" at bounding box center [365, 834] width 62 height 62
click at [211, 765] on button "7" at bounding box center [213, 757] width 62 height 62
click at [368, 838] on button "0" at bounding box center [365, 834] width 62 height 62
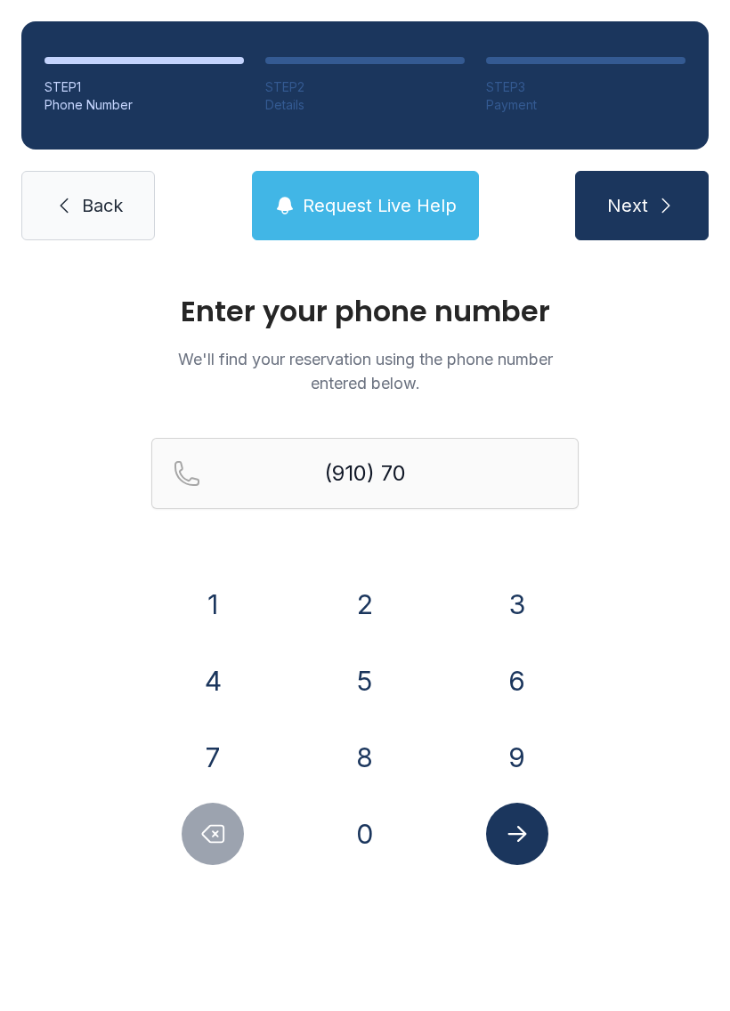
click at [360, 687] on button "5" at bounding box center [365, 681] width 62 height 62
click at [509, 682] on button "6" at bounding box center [517, 681] width 62 height 62
click at [514, 756] on button "9" at bounding box center [517, 757] width 62 height 62
click at [506, 699] on button "6" at bounding box center [517, 681] width 62 height 62
click at [515, 687] on button "6" at bounding box center [517, 681] width 62 height 62
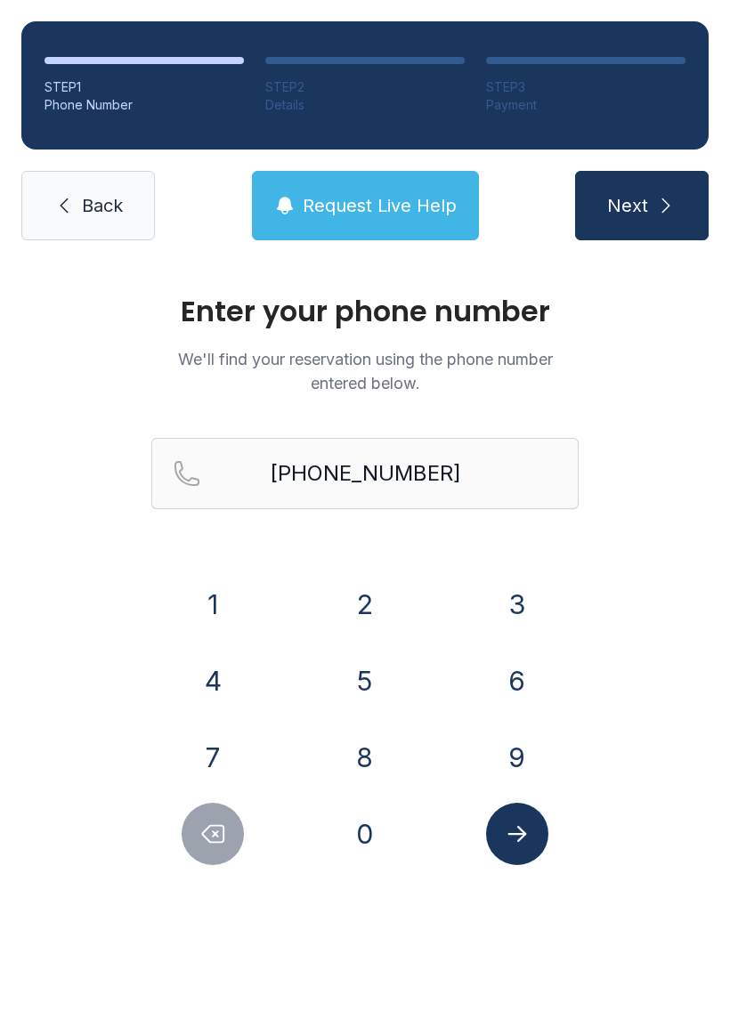
click at [647, 209] on span "Next" at bounding box center [627, 205] width 41 height 25
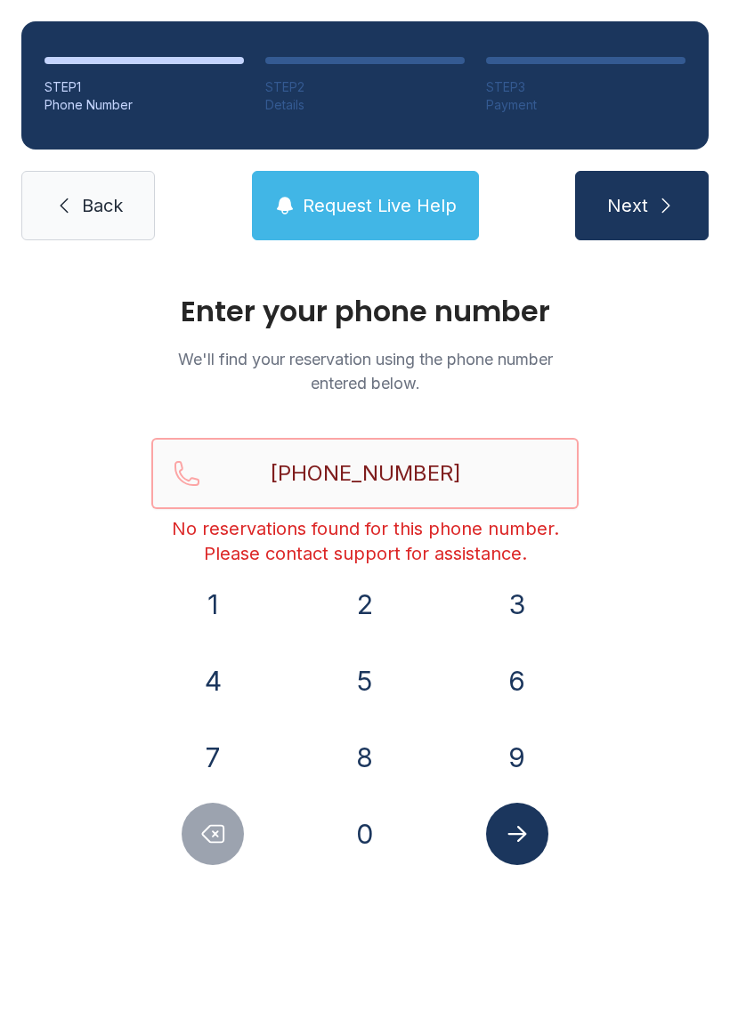
click at [373, 482] on input "[PHONE_NUMBER]" at bounding box center [364, 473] width 427 height 71
click at [641, 206] on button "Next" at bounding box center [641, 205] width 133 height 69
click at [643, 202] on span "Next" at bounding box center [627, 205] width 41 height 25
click at [636, 182] on button "Next" at bounding box center [641, 205] width 133 height 69
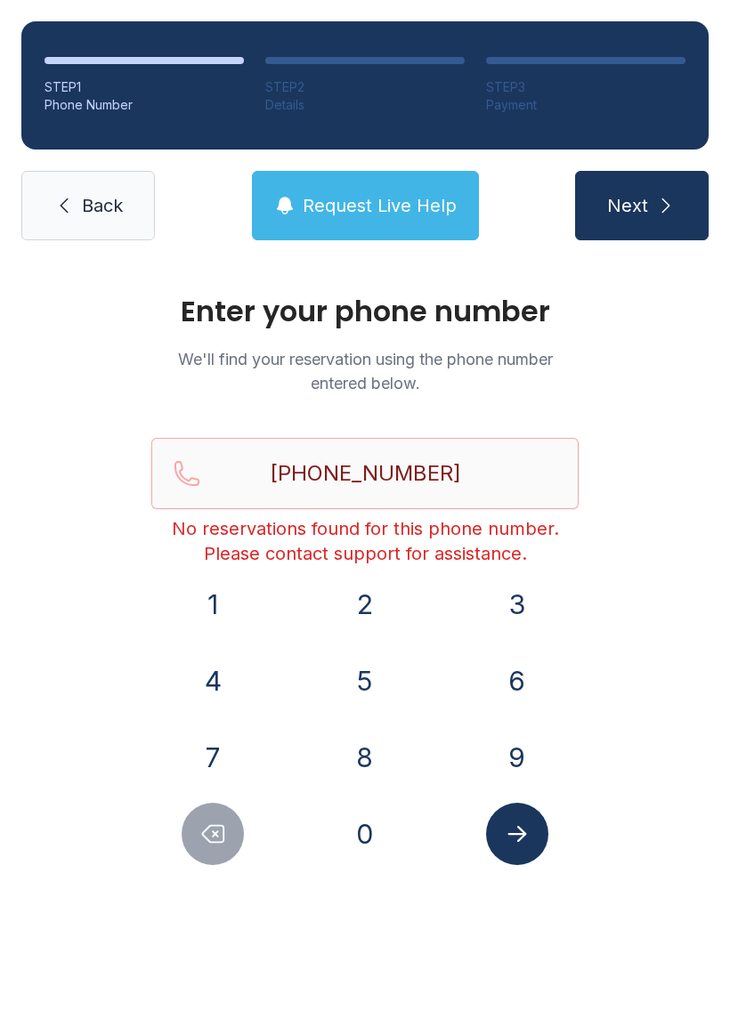
click at [656, 203] on icon "submit" at bounding box center [665, 205] width 21 height 21
click at [518, 835] on icon "Submit lookup form" at bounding box center [516, 834] width 19 height 16
click at [224, 832] on icon "Delete number" at bounding box center [213, 834] width 21 height 17
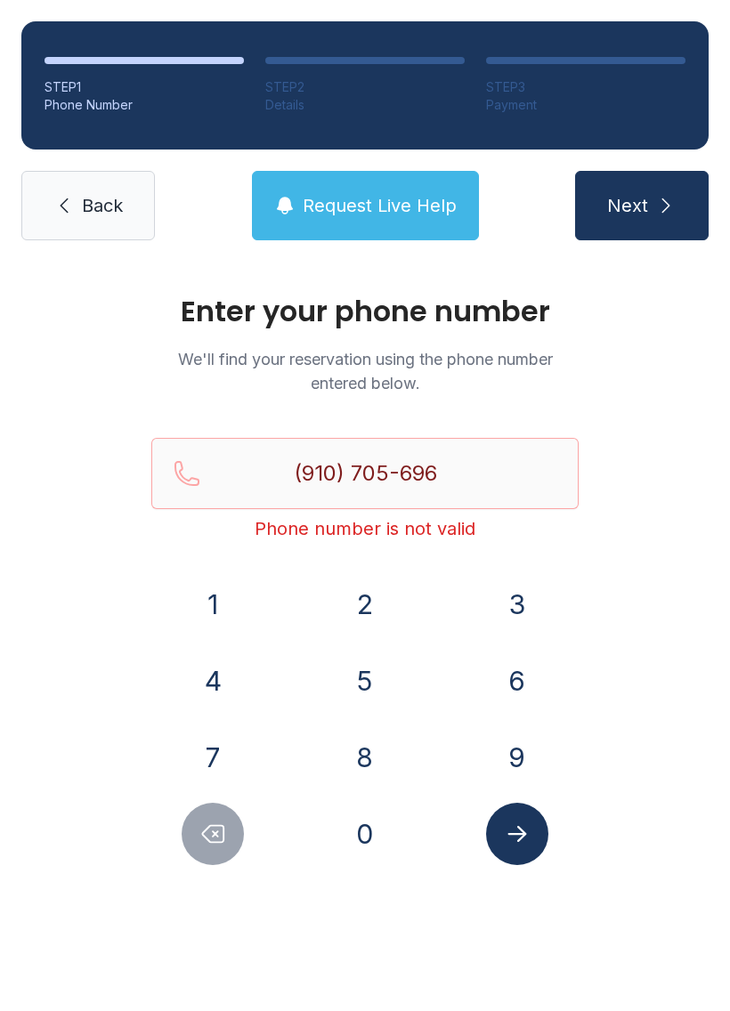
click at [237, 845] on button "Delete number" at bounding box center [213, 834] width 62 height 62
click at [213, 827] on icon "Delete number" at bounding box center [212, 833] width 27 height 27
type input "(910) 705-6"
click at [657, 201] on icon "submit" at bounding box center [665, 205] width 21 height 21
click at [656, 197] on icon "submit" at bounding box center [665, 205] width 21 height 21
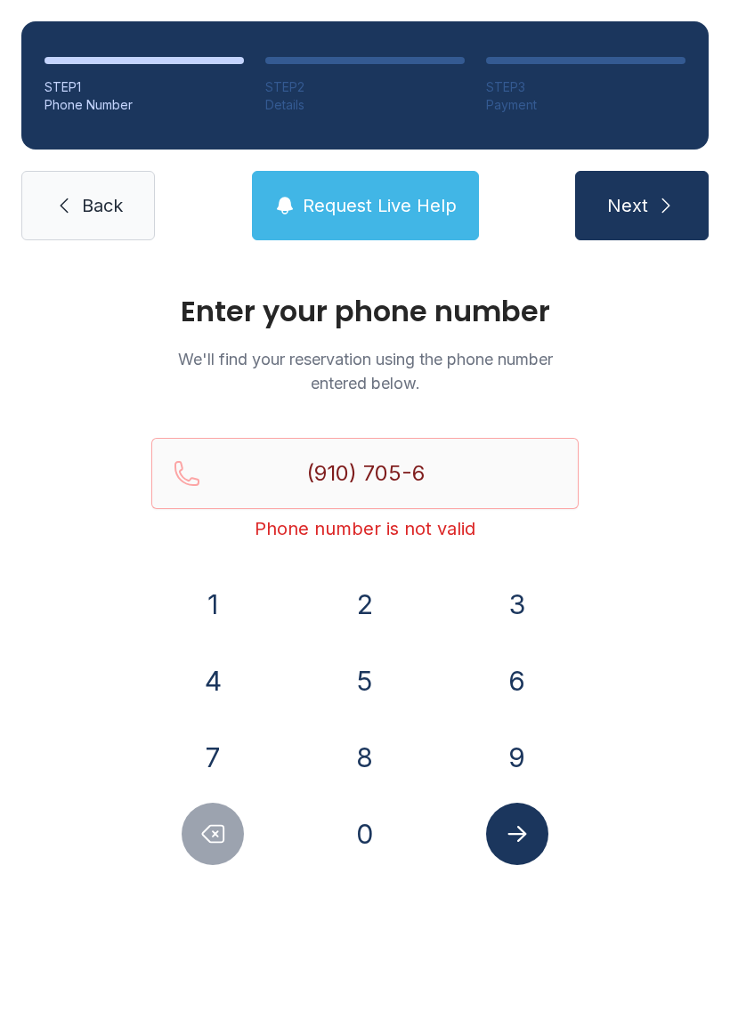
click at [94, 212] on span "Back" at bounding box center [102, 205] width 41 height 25
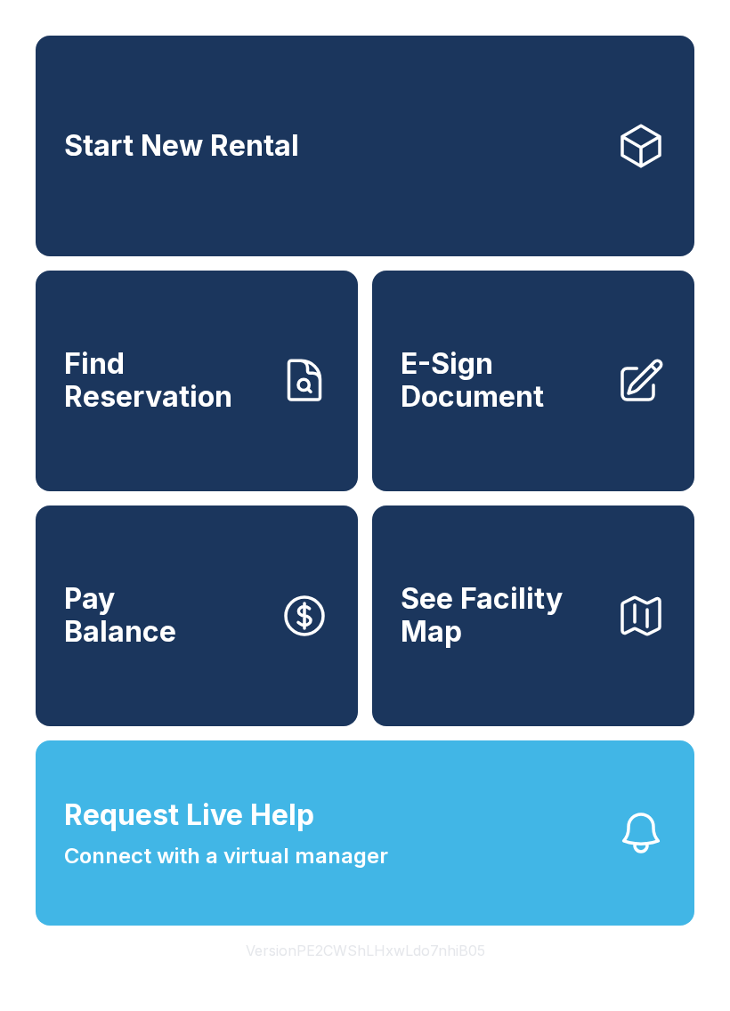
click at [483, 413] on span "E-Sign Document" at bounding box center [500, 380] width 201 height 65
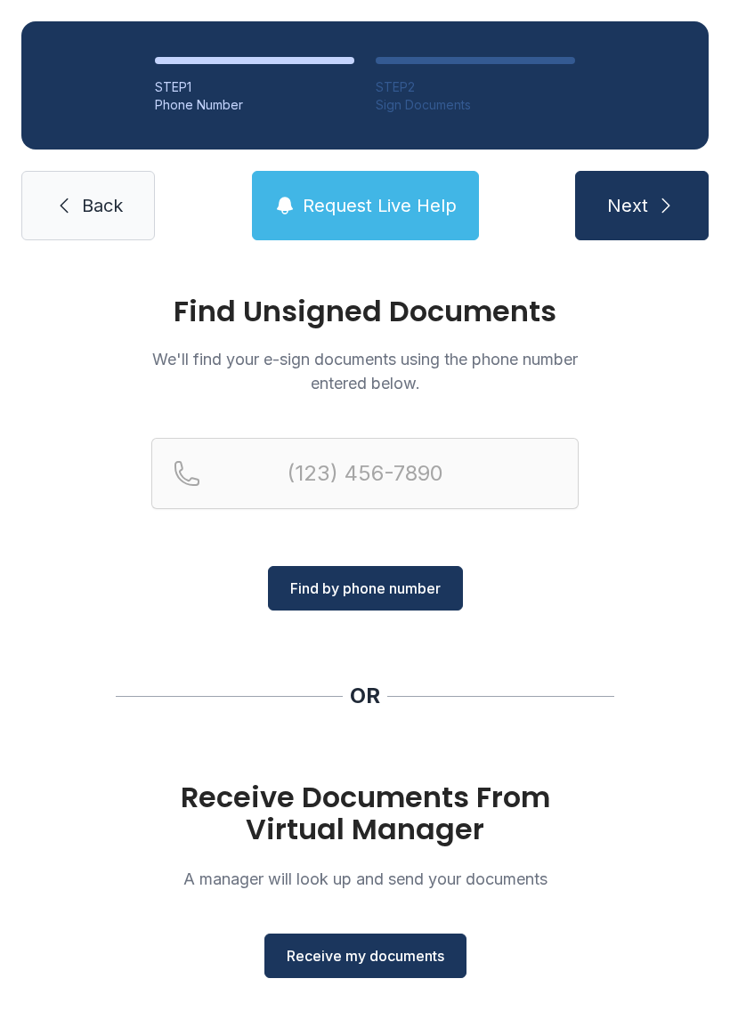
click at [375, 961] on span "Receive my documents" at bounding box center [364, 955] width 157 height 21
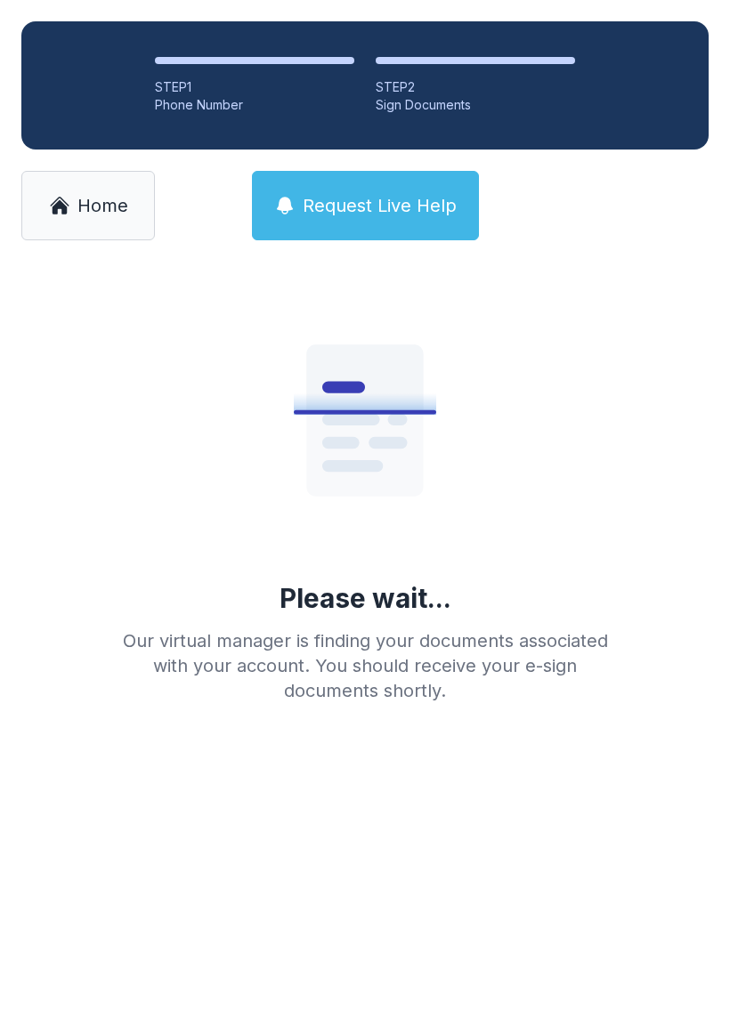
click at [78, 206] on span "Home" at bounding box center [102, 205] width 51 height 25
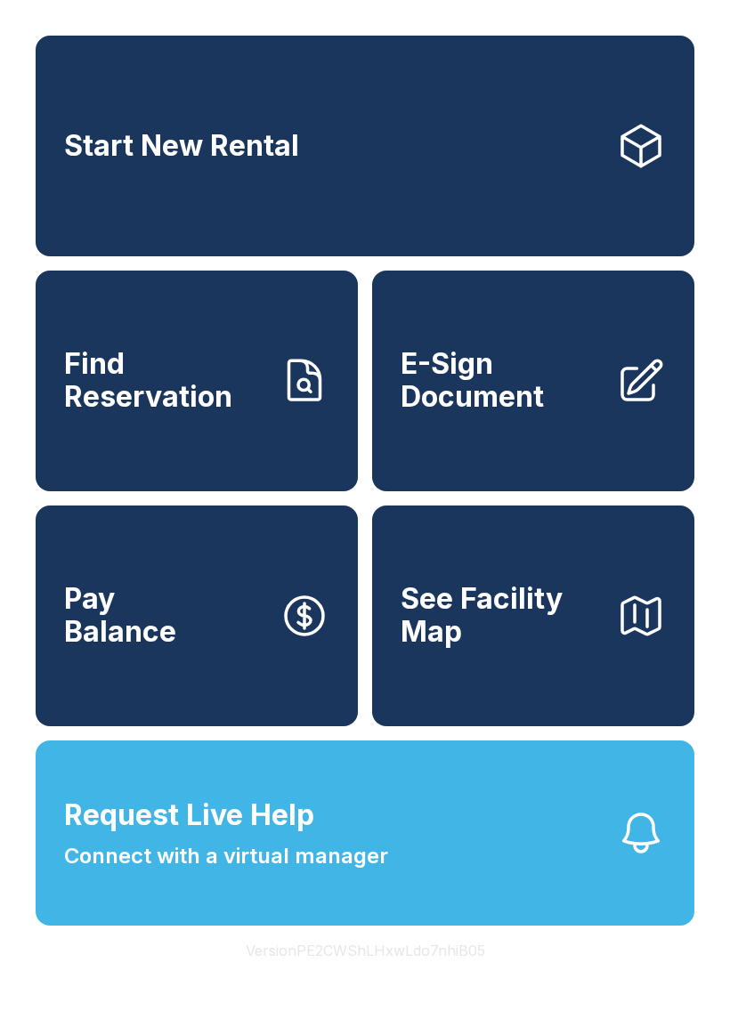
click at [504, 413] on span "E-Sign Document" at bounding box center [500, 380] width 201 height 65
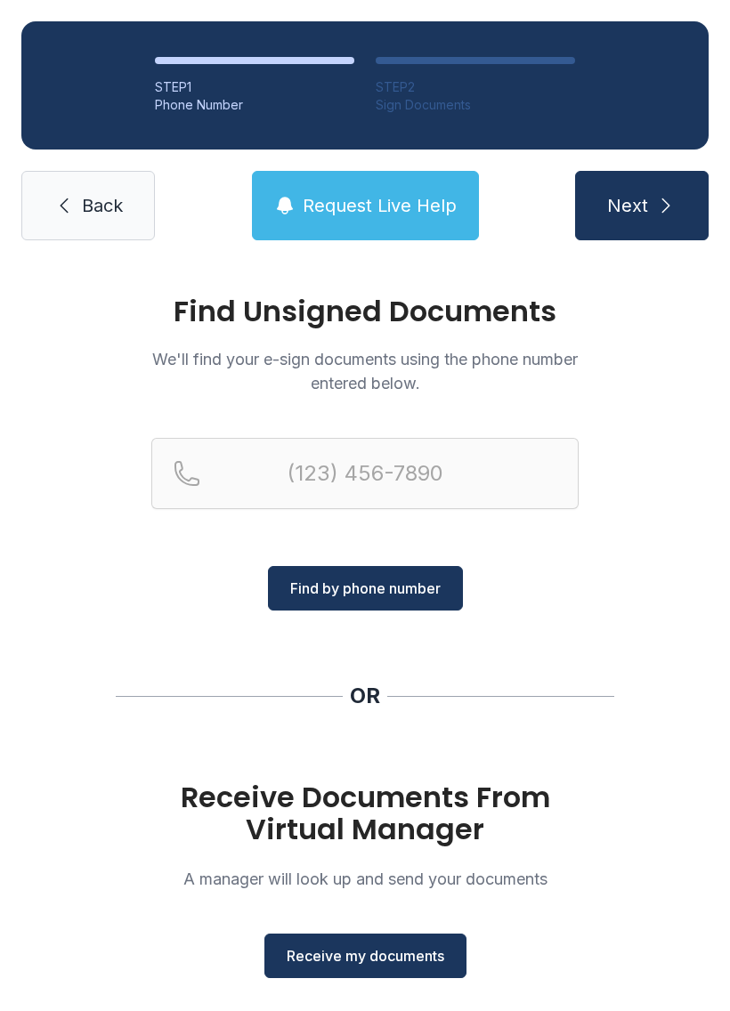
click at [363, 964] on span "Receive my documents" at bounding box center [364, 955] width 157 height 21
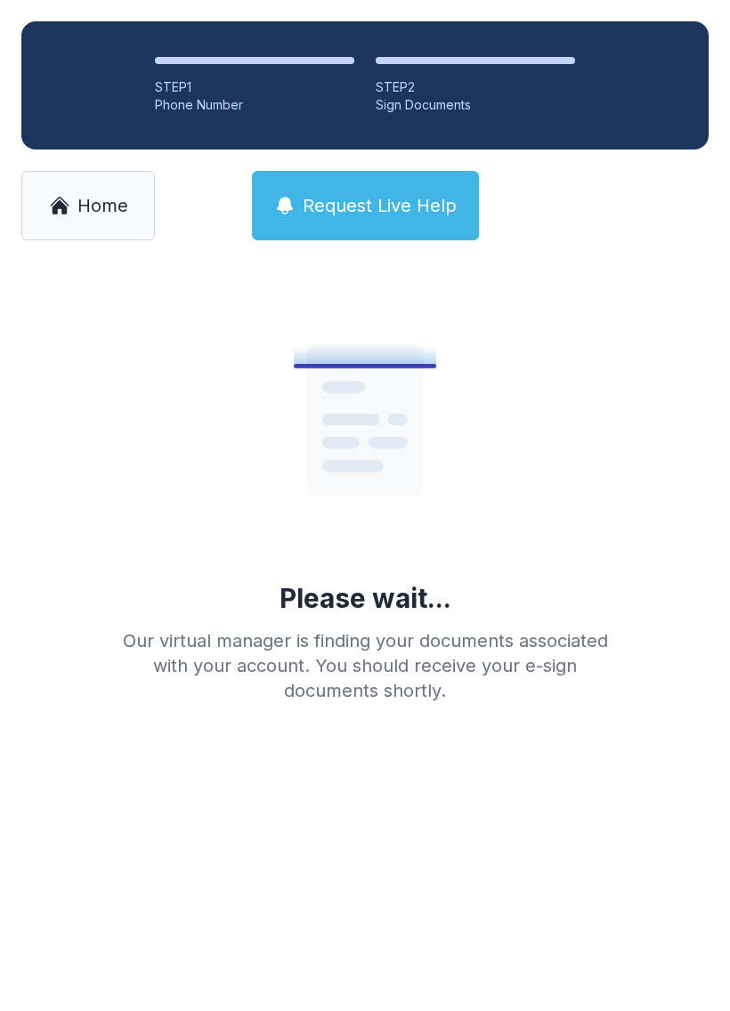
click at [481, 72] on li "STEP 2 Sign Documents" at bounding box center [474, 85] width 199 height 57
click at [408, 102] on div "Sign Documents" at bounding box center [474, 105] width 199 height 18
click at [452, 45] on ol "STEP 1 Phone Number STEP 2 Sign Documents" at bounding box center [364, 85] width 687 height 128
click at [469, 89] on div "STEP 2" at bounding box center [474, 87] width 199 height 18
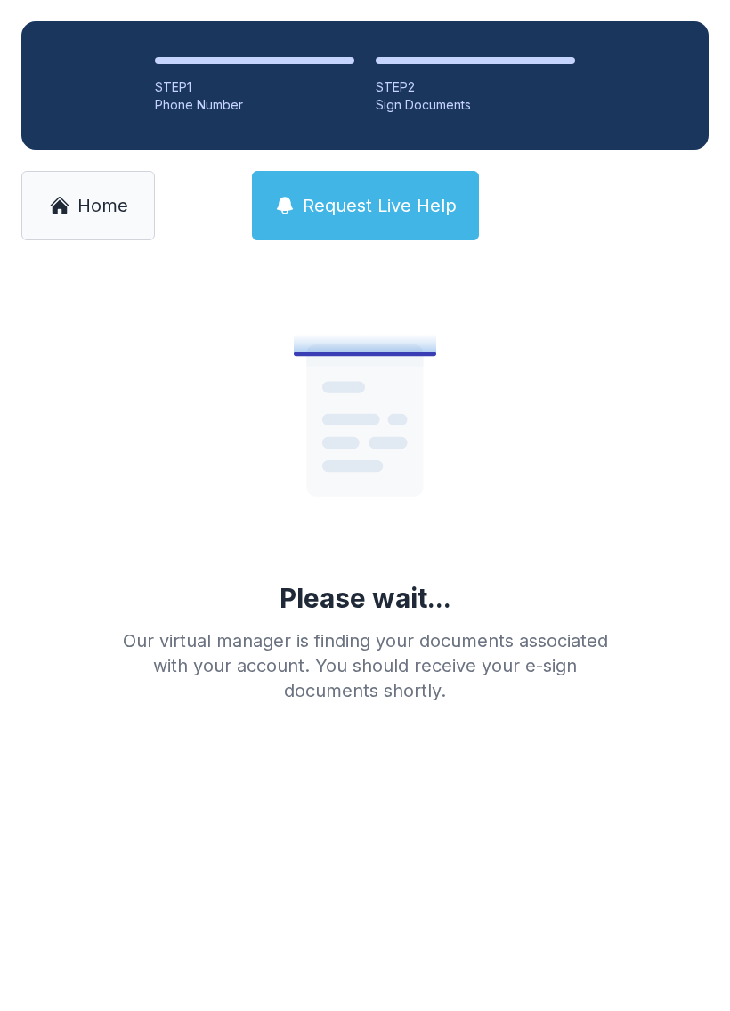
click at [429, 122] on ol "STEP 1 Phone Number STEP 2 Sign Documents" at bounding box center [364, 85] width 687 height 128
click at [455, 71] on li "STEP 2 Sign Documents" at bounding box center [474, 85] width 199 height 57
click at [448, 116] on ol "STEP 1 Phone Number STEP 2 Sign Documents" at bounding box center [364, 85] width 687 height 128
click at [393, 208] on span "Request Live Help" at bounding box center [380, 205] width 154 height 25
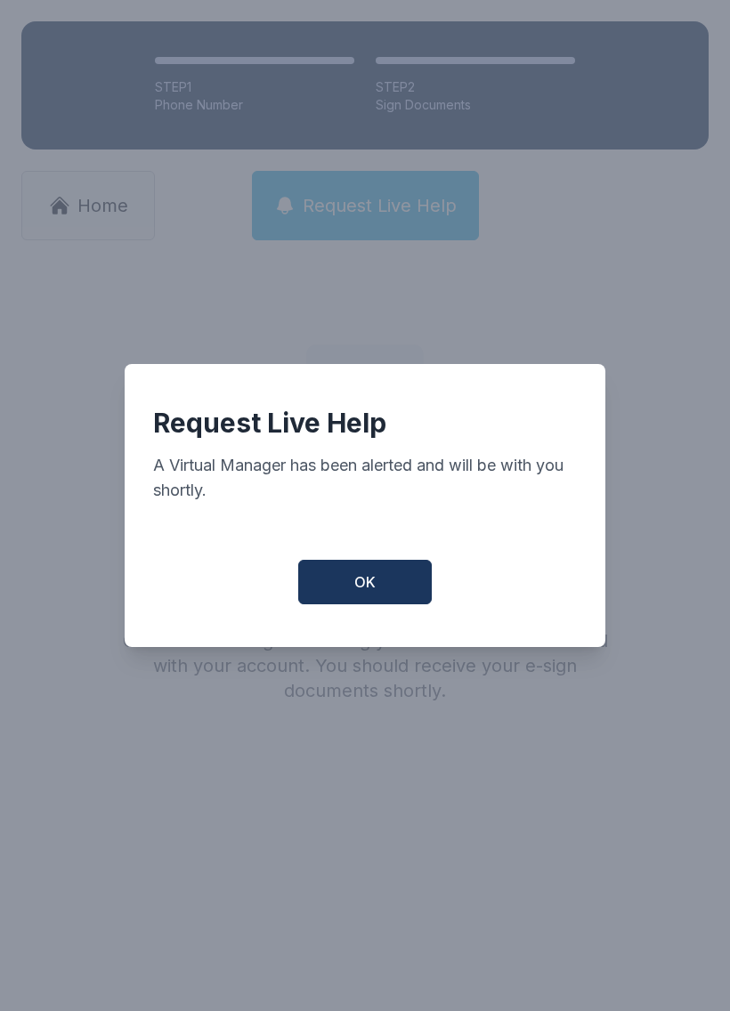
click at [365, 590] on span "OK" at bounding box center [364, 581] width 21 height 21
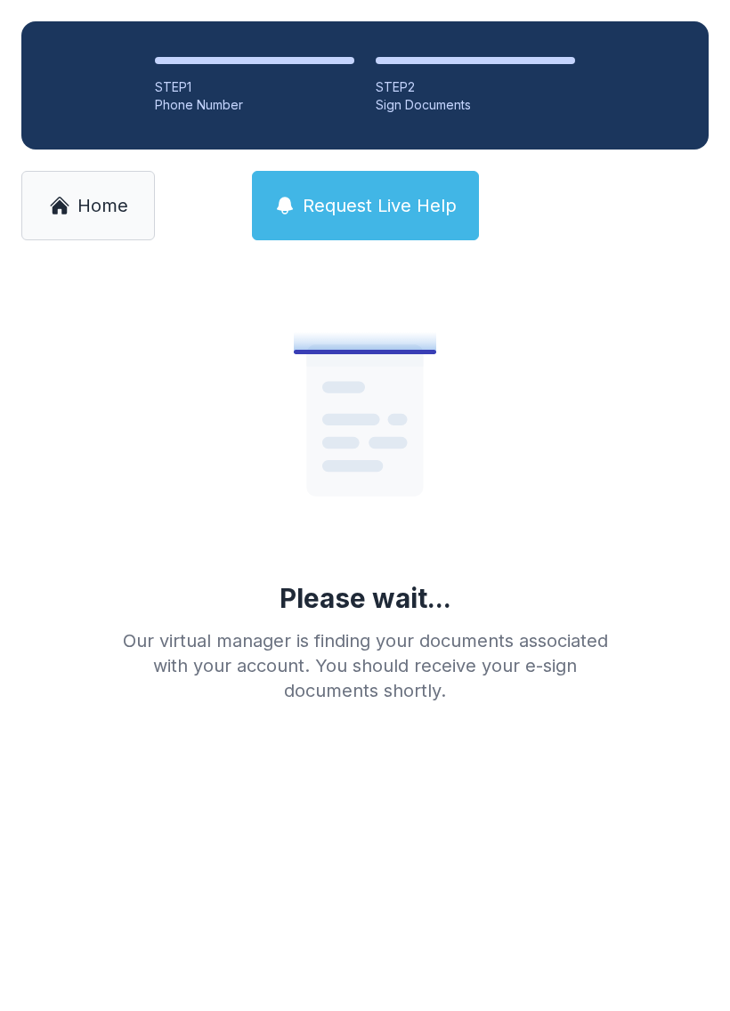
click at [353, 601] on div "Please wait..." at bounding box center [365, 598] width 172 height 32
